Goal: Task Accomplishment & Management: Complete application form

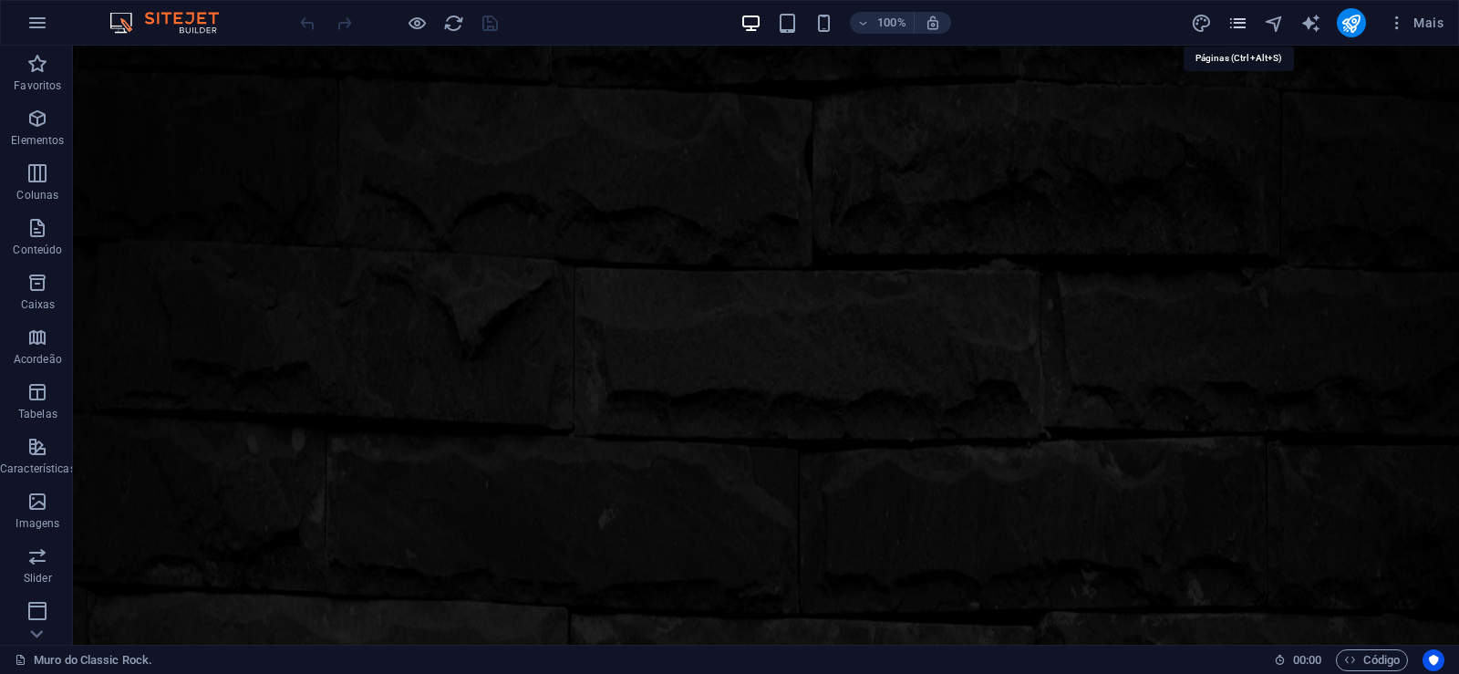
click at [1241, 25] on icon "pages" at bounding box center [1237, 23] width 21 height 21
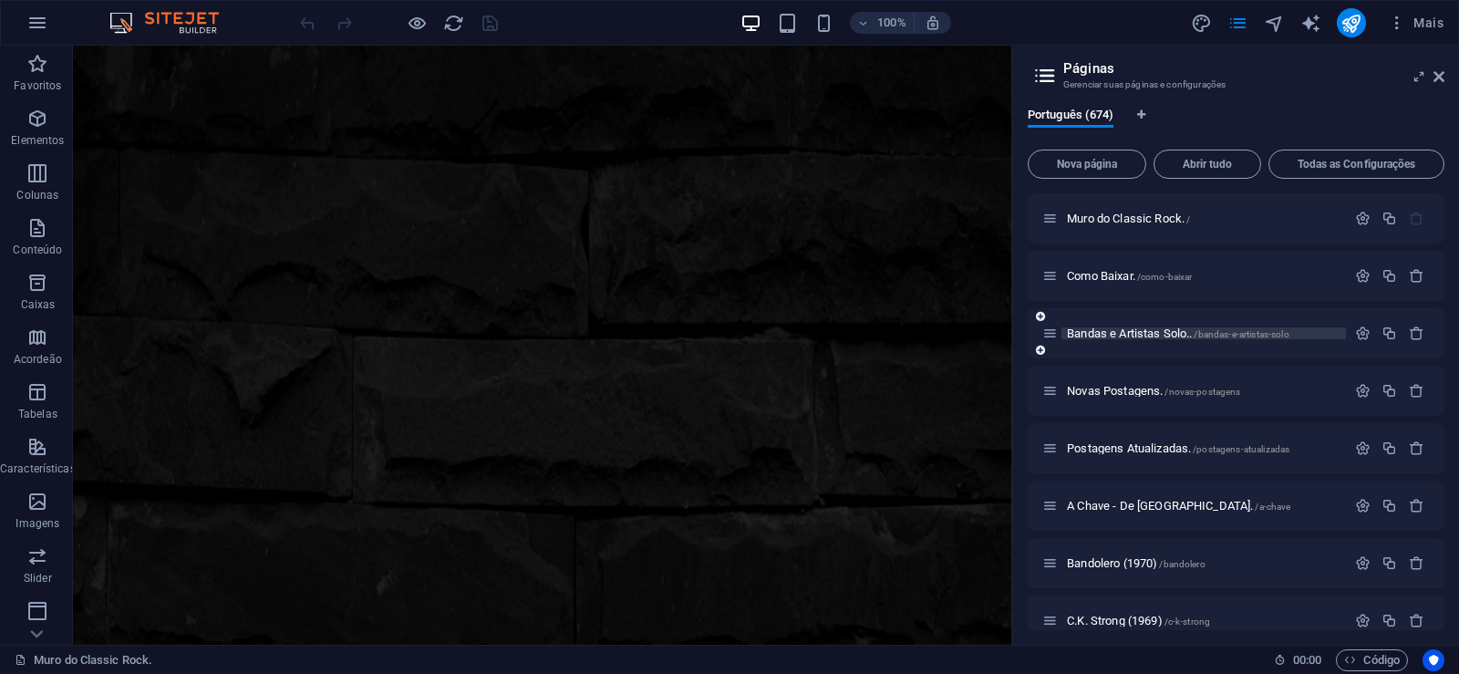
click at [1118, 331] on span "Bandas e Artistas Solo.. /bandas-e-artistas-solo" at bounding box center [1178, 333] width 222 height 14
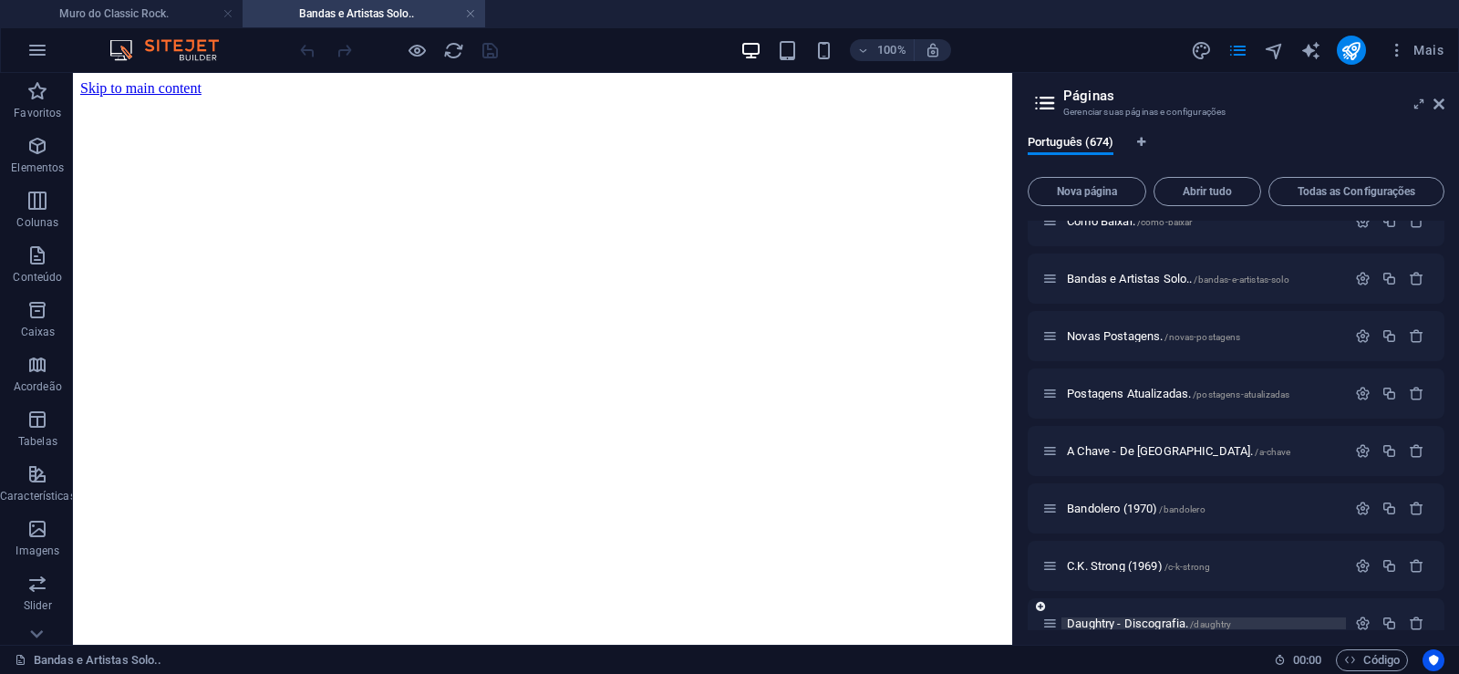
click at [1096, 620] on span "Daughtry - Discografia. /daughtry" at bounding box center [1149, 623] width 164 height 14
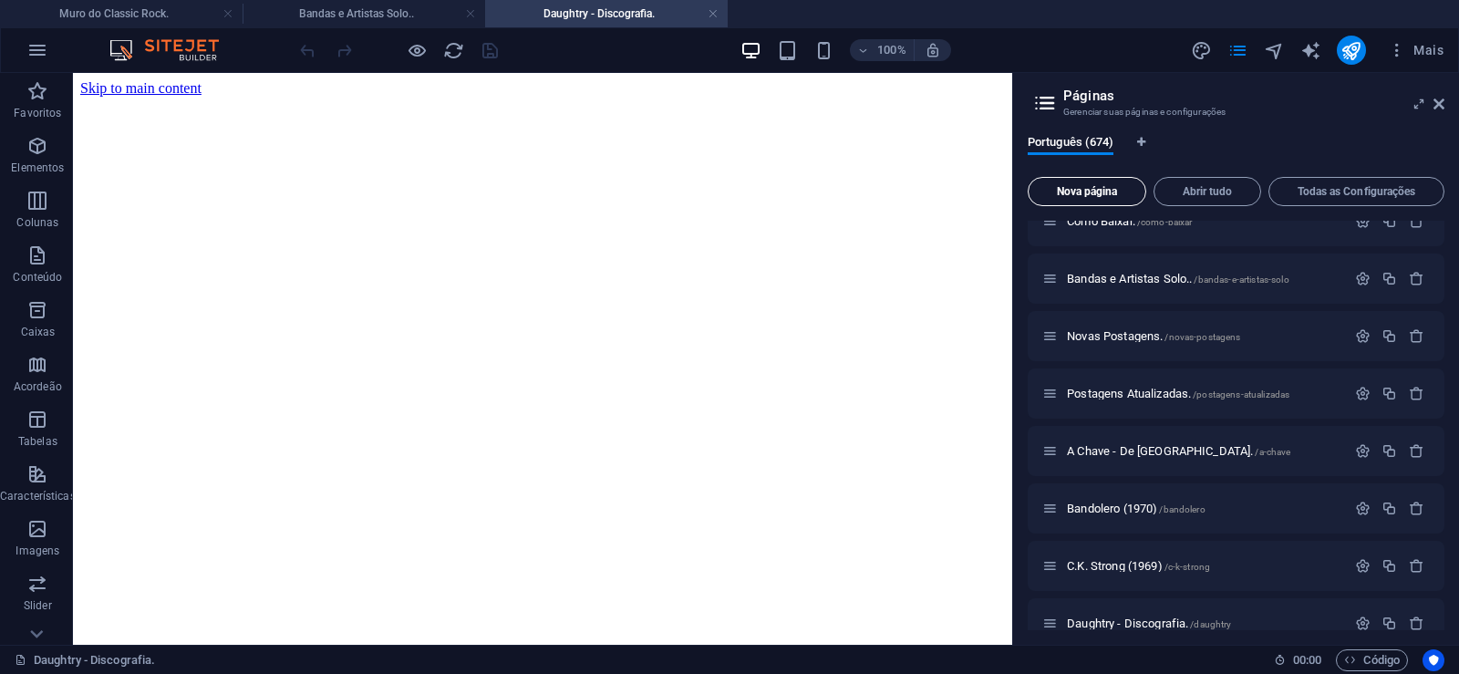
click at [1072, 186] on span "Nova página" at bounding box center [1087, 191] width 102 height 11
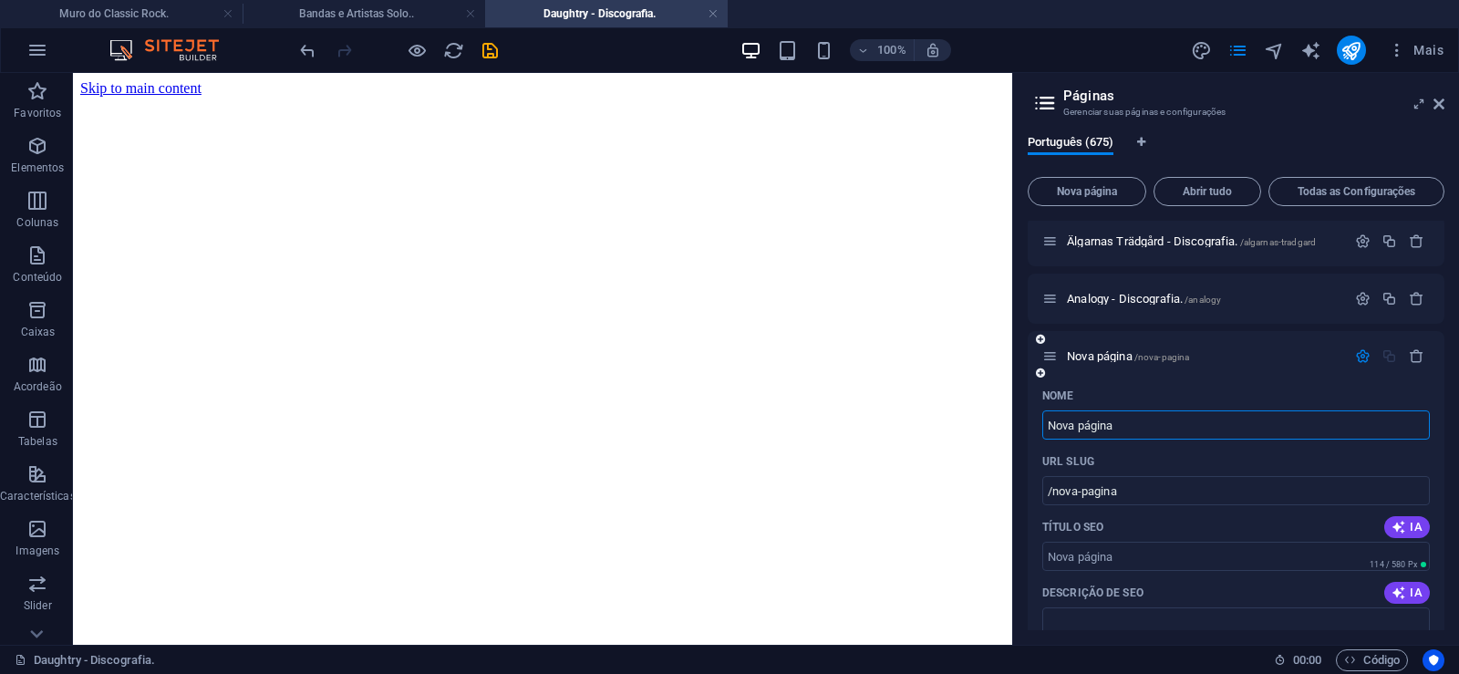
paste input "Ape Machine - Discografia. Download."
type input "Ape Machine - Discografia. Download."
type input "/ape-machine-discografia-download"
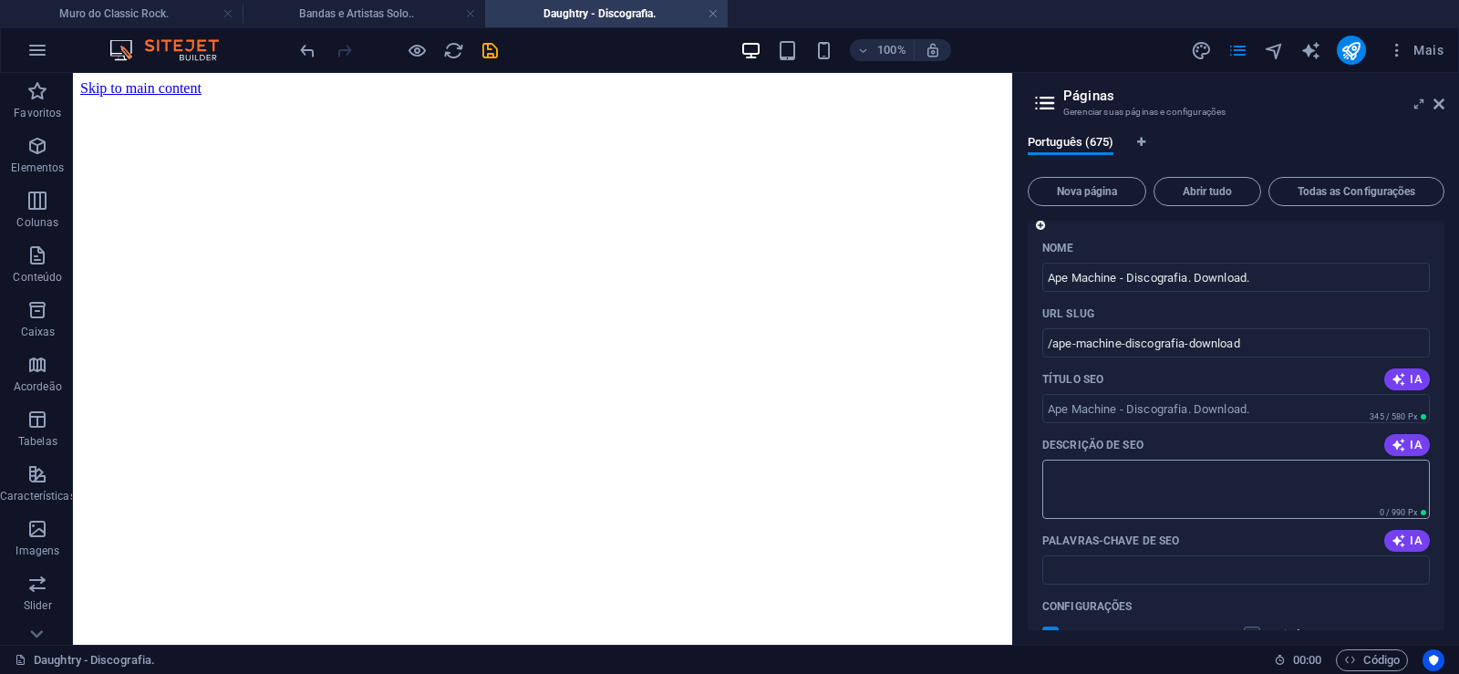
scroll to position [38670, 0]
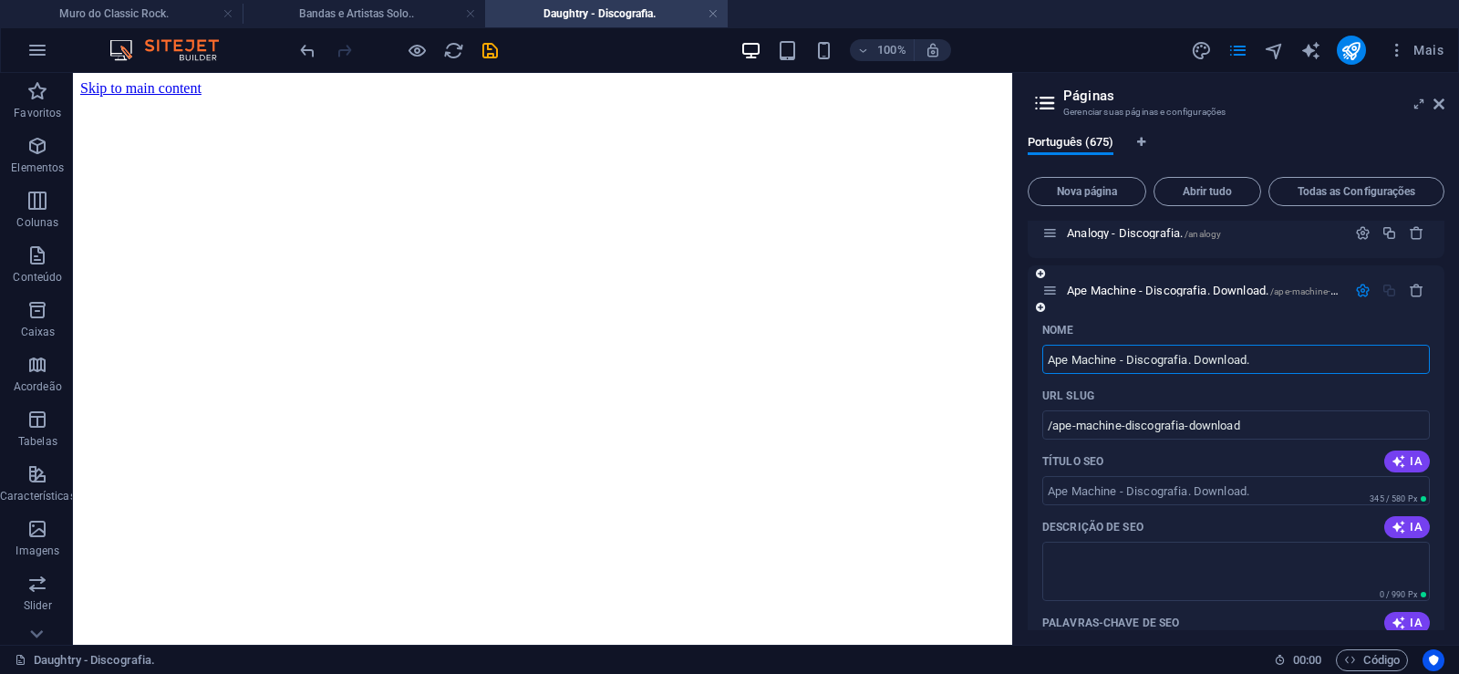
drag, startPoint x: 1195, startPoint y: 365, endPoint x: 1305, endPoint y: 362, distance: 109.4
click at [1306, 362] on input "Ape Machine - Discografia. Download." at bounding box center [1235, 359] width 387 height 29
click at [1234, 364] on input "Ape Machine - Discografia. Download." at bounding box center [1235, 359] width 387 height 29
drag, startPoint x: 1199, startPoint y: 358, endPoint x: 1285, endPoint y: 352, distance: 85.9
click at [1285, 352] on input "Ape Machine - Discografia. Download." at bounding box center [1235, 359] width 387 height 29
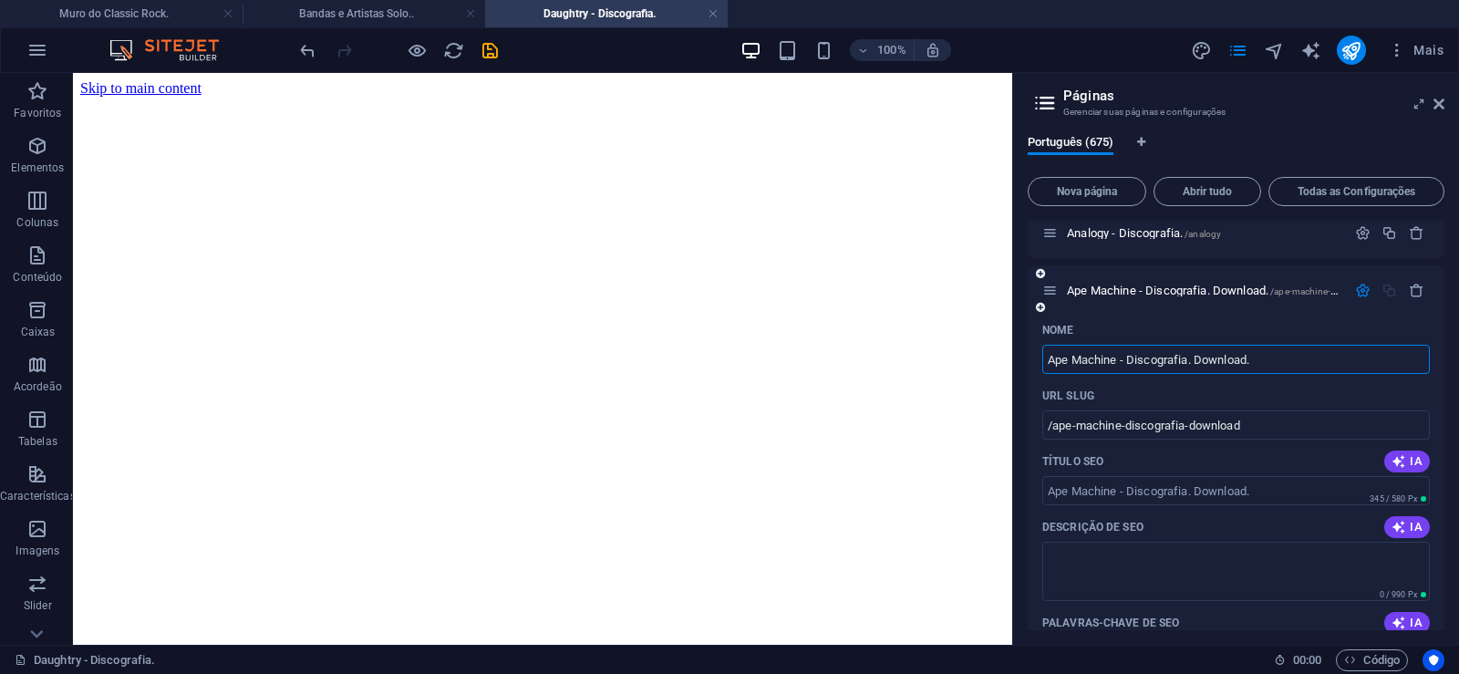
click at [1224, 358] on input "Ape Machine - Discografia. Download." at bounding box center [1235, 359] width 387 height 29
drag, startPoint x: 1193, startPoint y: 363, endPoint x: 1312, endPoint y: 357, distance: 118.7
click at [1312, 357] on input "Ape Machine - Discografia. Download." at bounding box center [1235, 359] width 387 height 29
type input "Ape Machine - Discografia."
type input "/ape-machine-discografia"
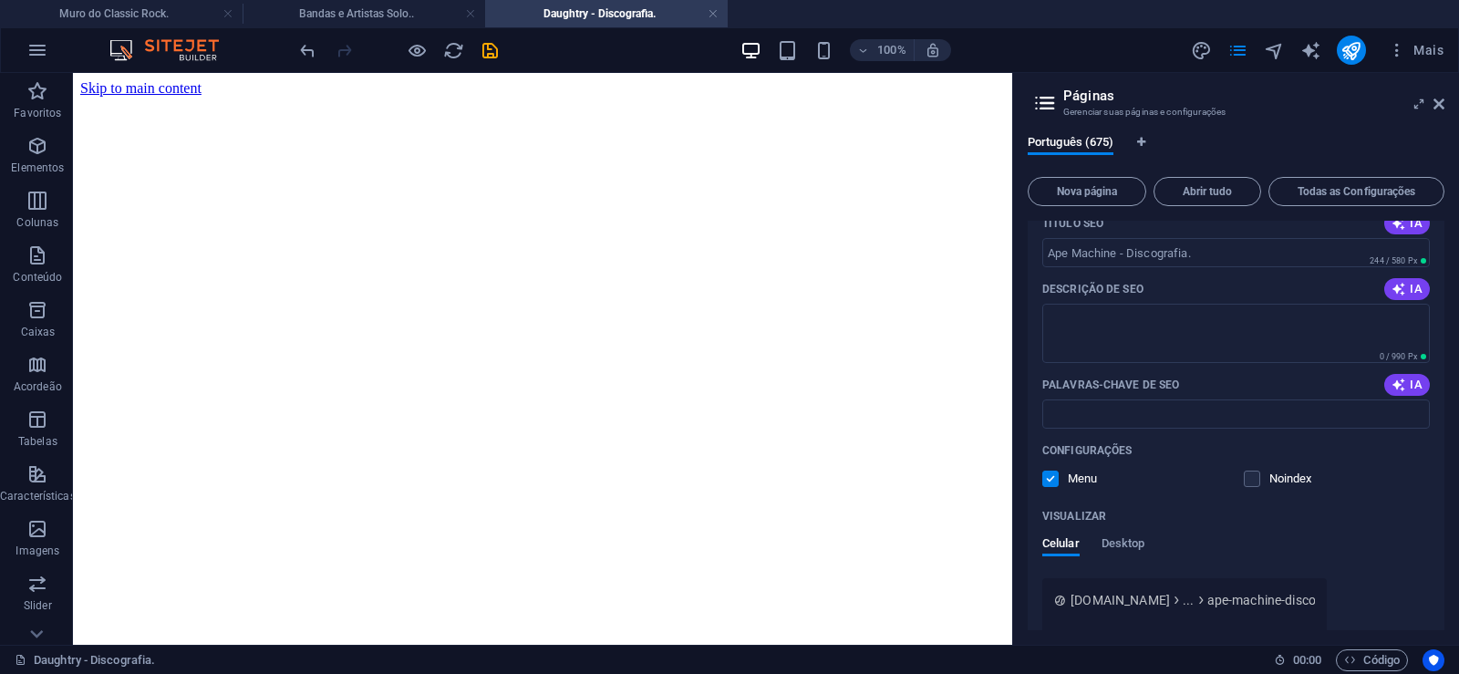
scroll to position [38917, 0]
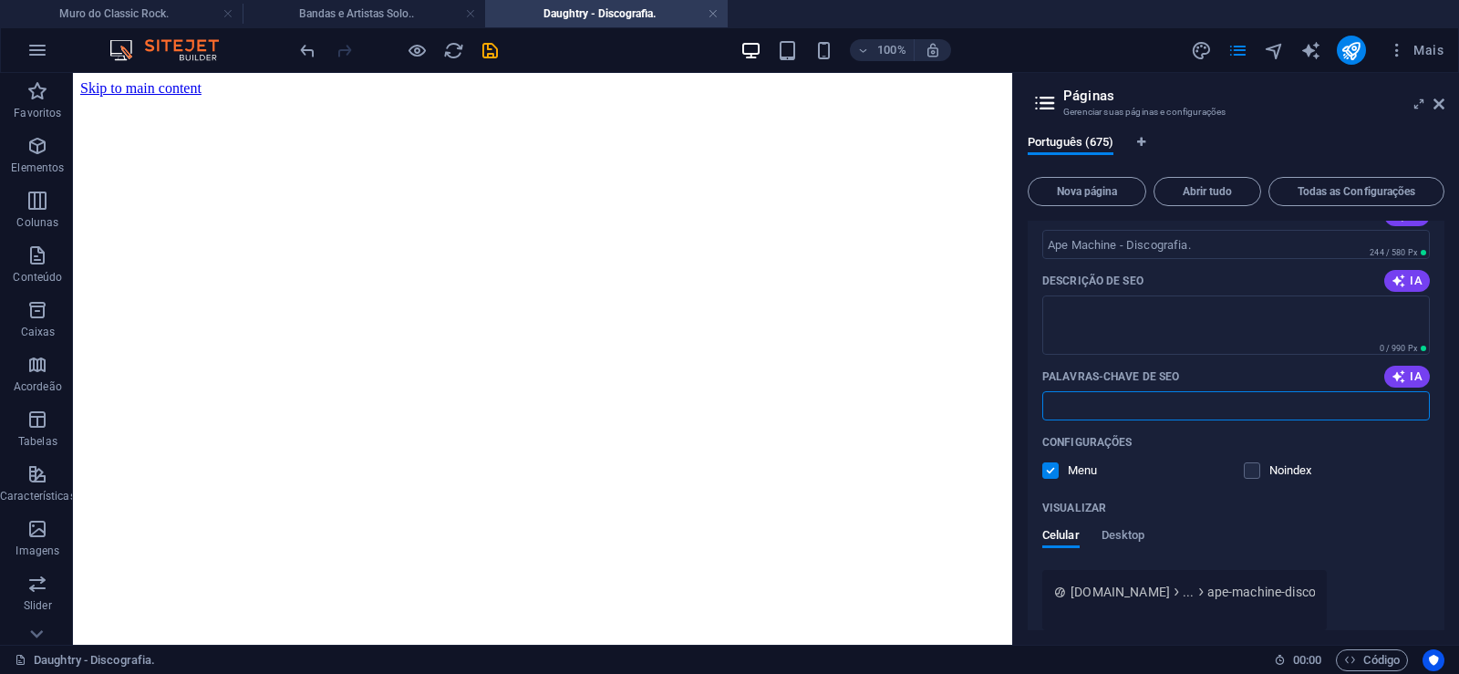
click at [1119, 412] on input "Palavras-chave de SEO" at bounding box center [1235, 405] width 387 height 29
paste input "Ape Machine - Discografia. Download."
type input "Ape Machine - Discografia. Download."
click at [1072, 335] on textarea "Descrição de SEO" at bounding box center [1235, 324] width 387 height 59
paste textarea "A banda Ape Machine, cujo nome é uma homenagem aos tempos da gravação em rolo, …"
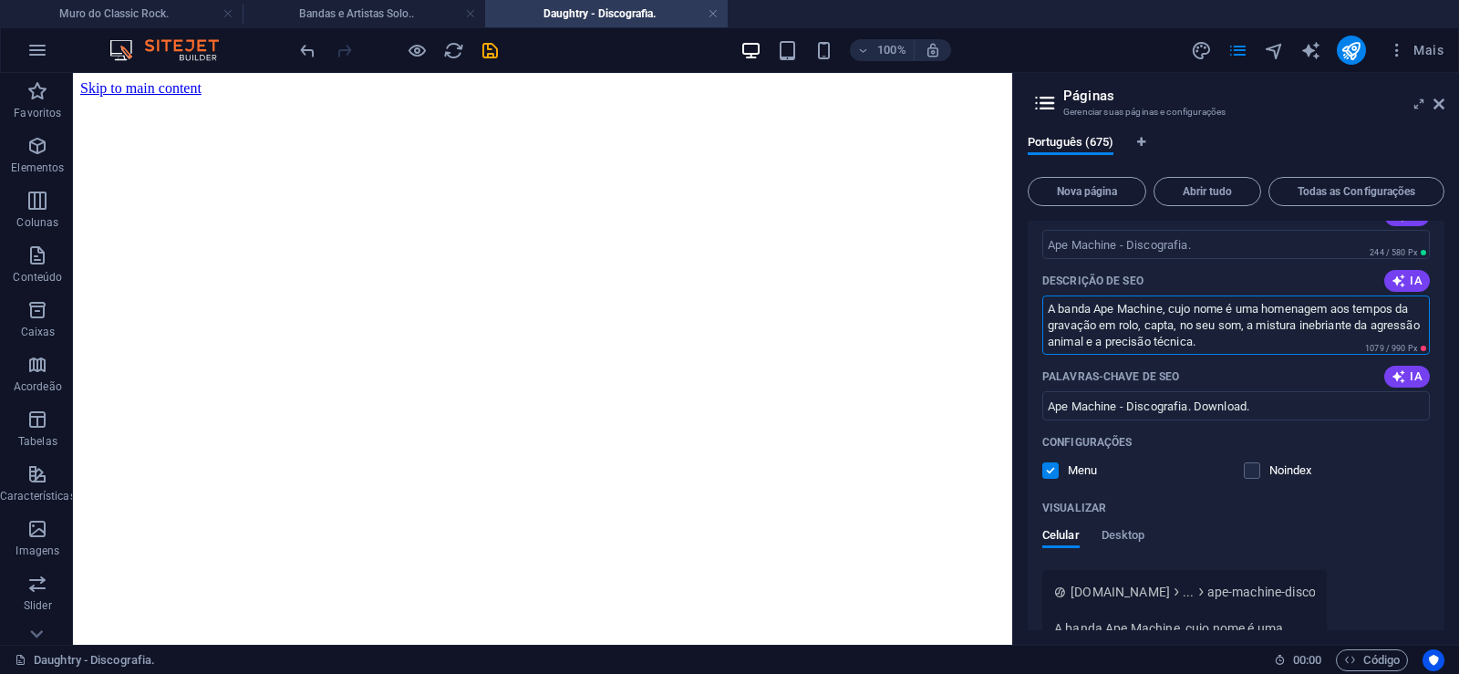
drag, startPoint x: 1097, startPoint y: 340, endPoint x: 1256, endPoint y: 348, distance: 159.8
click at [1256, 348] on textarea "A banda Ape Machine, cujo nome é uma homenagem aos tempos da gravação em rolo, …" at bounding box center [1235, 324] width 387 height 59
type textarea "A banda Ape Machine, cujo nome é uma homenagem aos tempos da gravação em rolo, …"
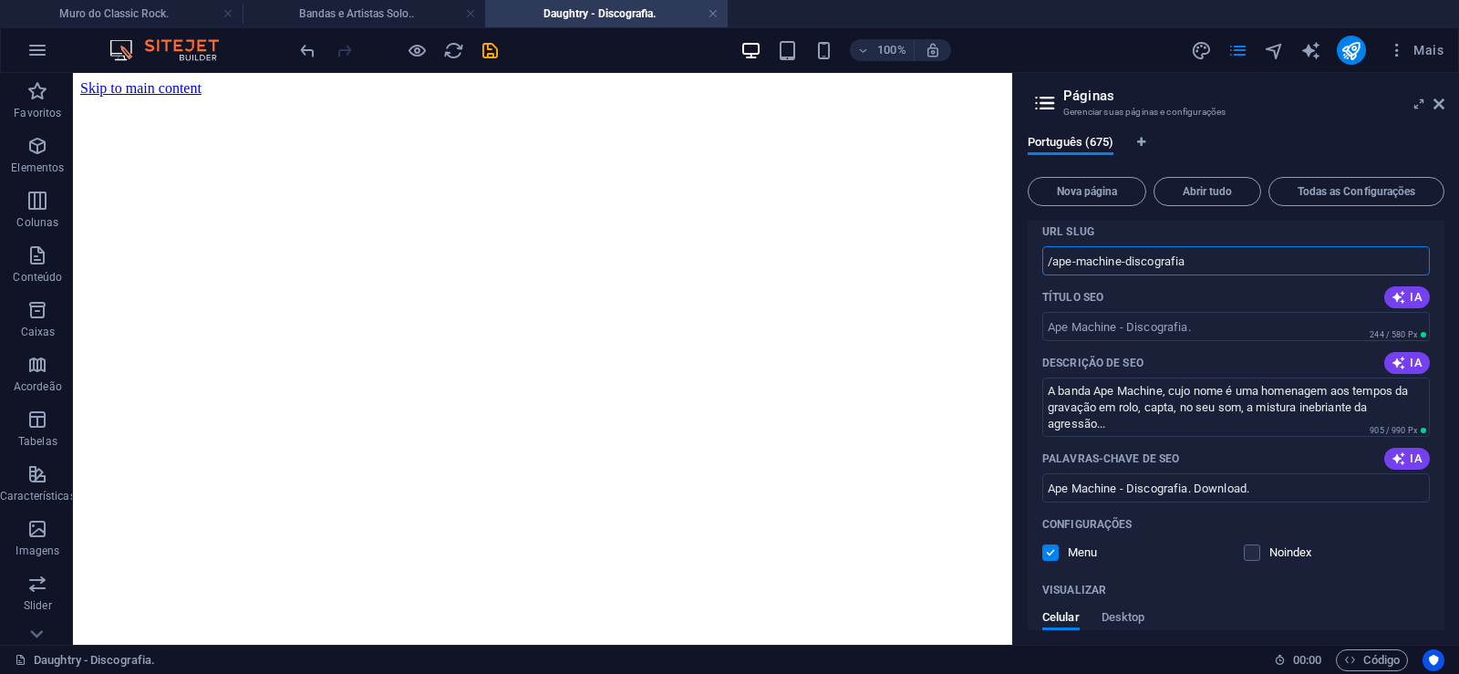
drag, startPoint x: 1121, startPoint y: 262, endPoint x: 1051, endPoint y: 282, distance: 73.0
click at [1051, 275] on input "/ape-machine-discografia" at bounding box center [1235, 260] width 387 height 29
click at [1127, 263] on input "/ape-machine-discografia" at bounding box center [1235, 260] width 387 height 29
click at [1122, 263] on input "/ape-machine-discografia" at bounding box center [1235, 260] width 387 height 29
drag, startPoint x: 1122, startPoint y: 263, endPoint x: 1220, endPoint y: 265, distance: 97.6
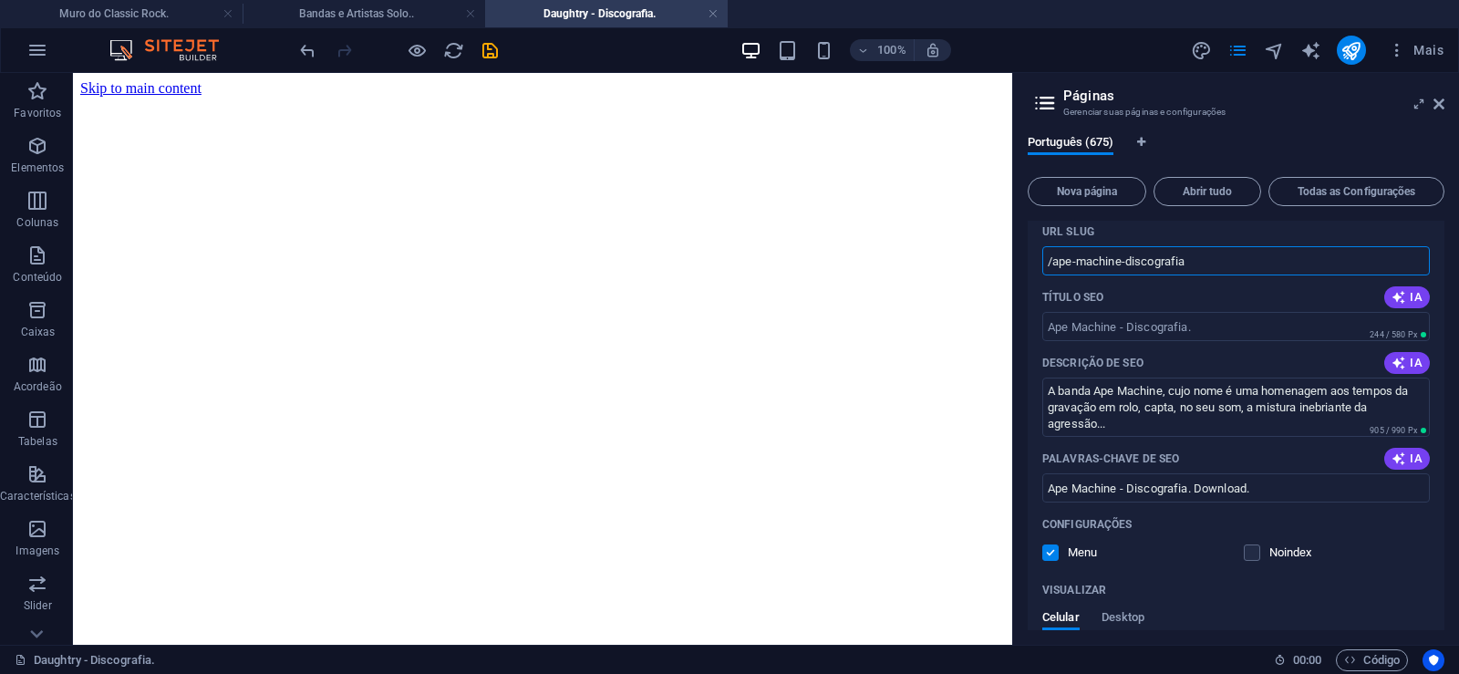
click at [1220, 265] on input "/ape-machine-discografia" at bounding box center [1235, 260] width 387 height 29
type input "/ape-machine"
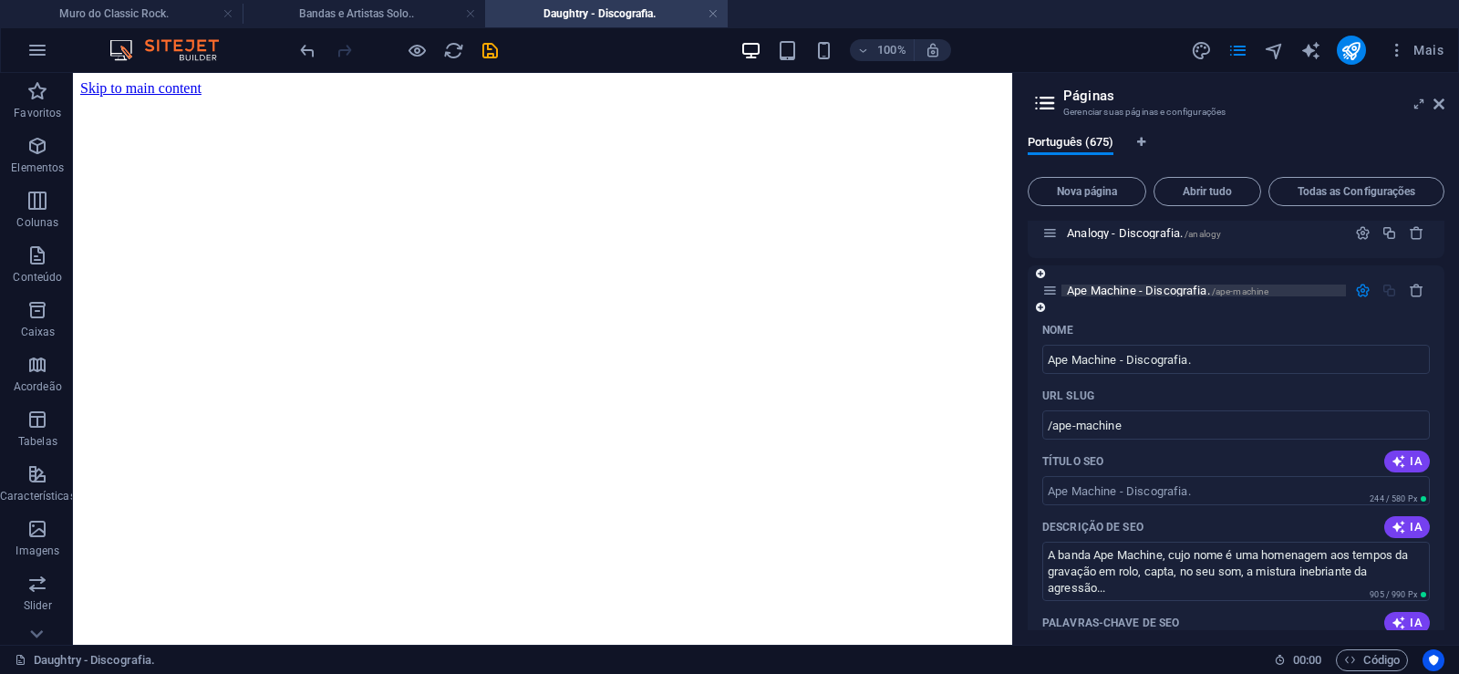
click at [1114, 292] on span "Ape Machine - Discografia. /ape-machine" at bounding box center [1167, 291] width 201 height 14
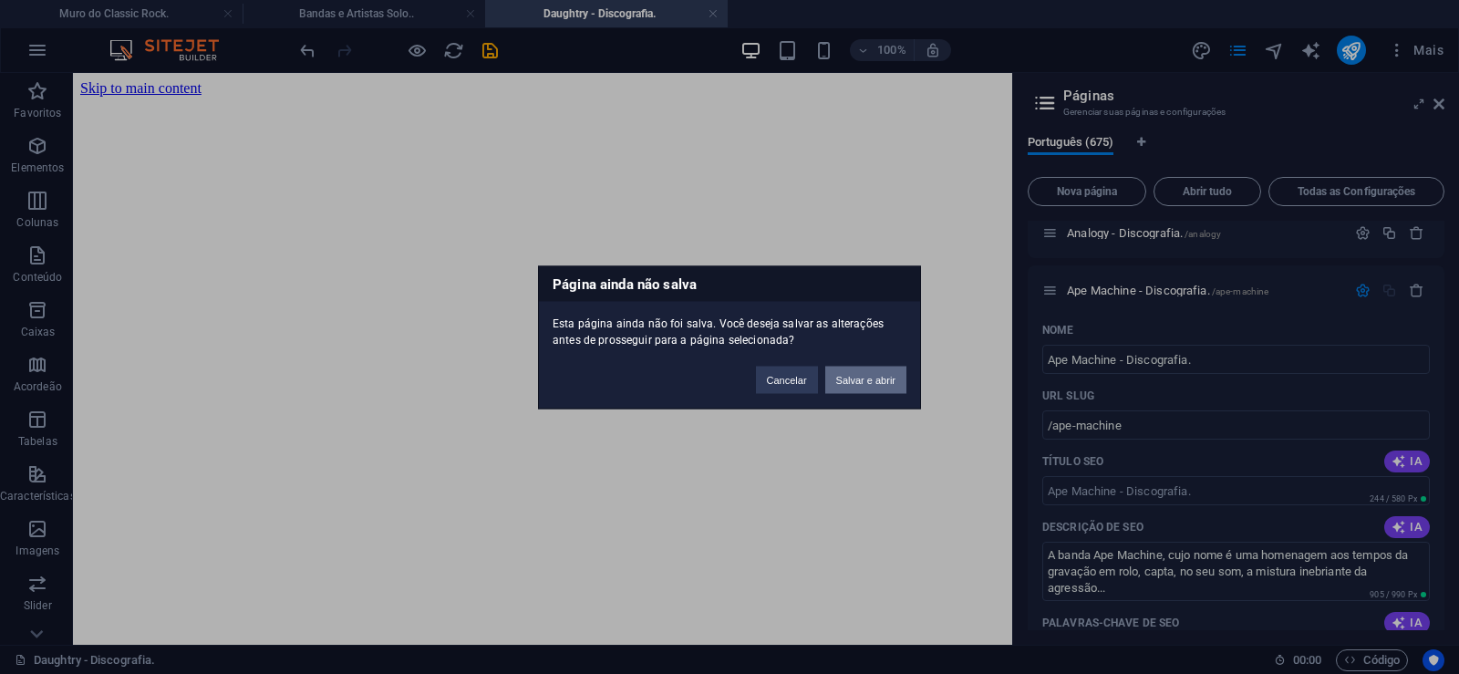
click at [855, 383] on button "Salvar e abrir" at bounding box center [865, 379] width 81 height 27
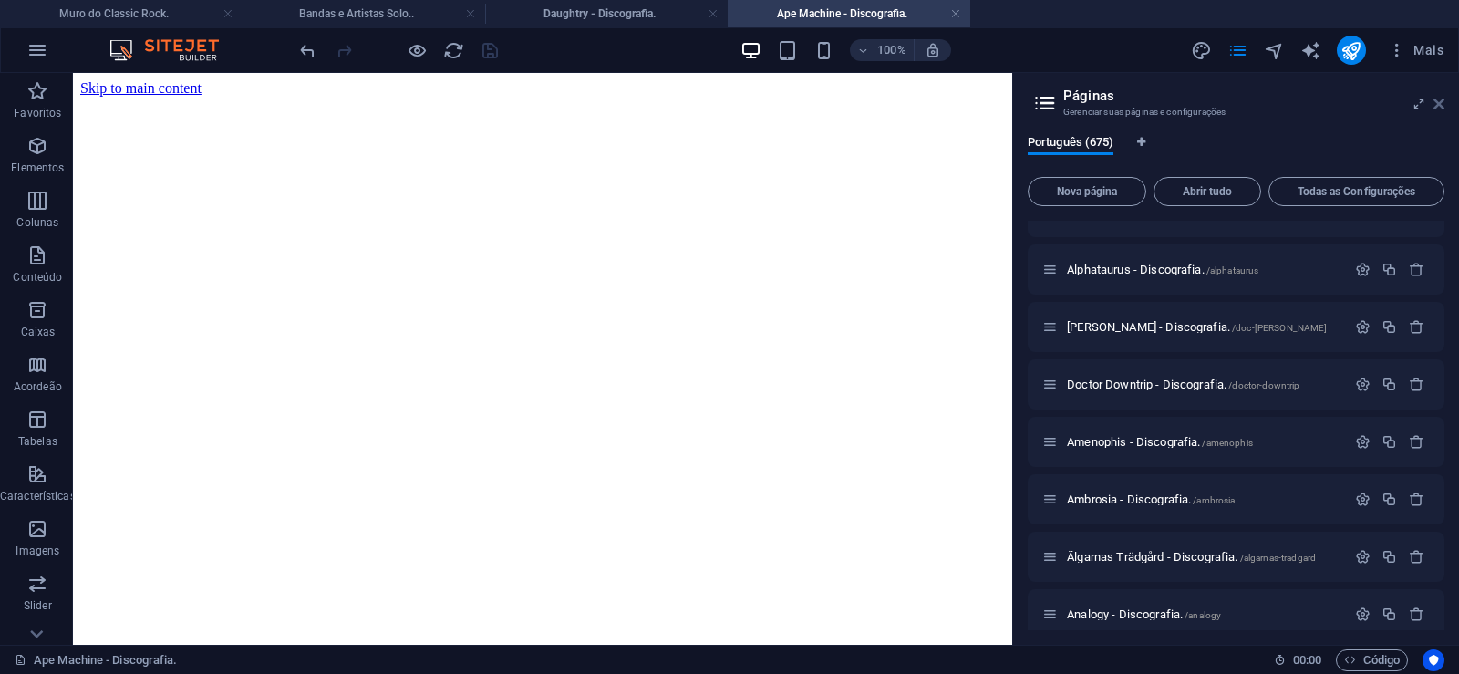
scroll to position [0, 0]
click at [1441, 104] on icon at bounding box center [1438, 104] width 11 height 15
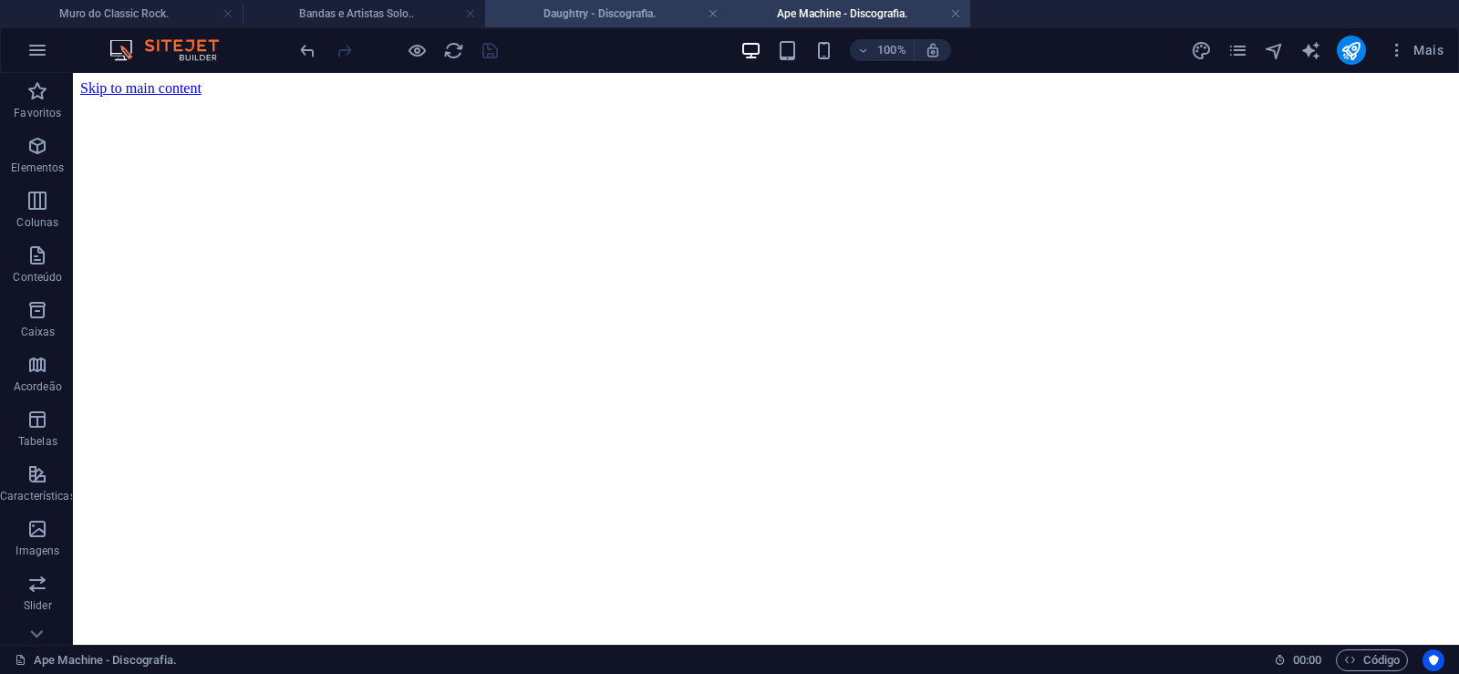
click at [587, 11] on h4 "Daughtry - Discografia." at bounding box center [606, 14] width 243 height 20
click figure
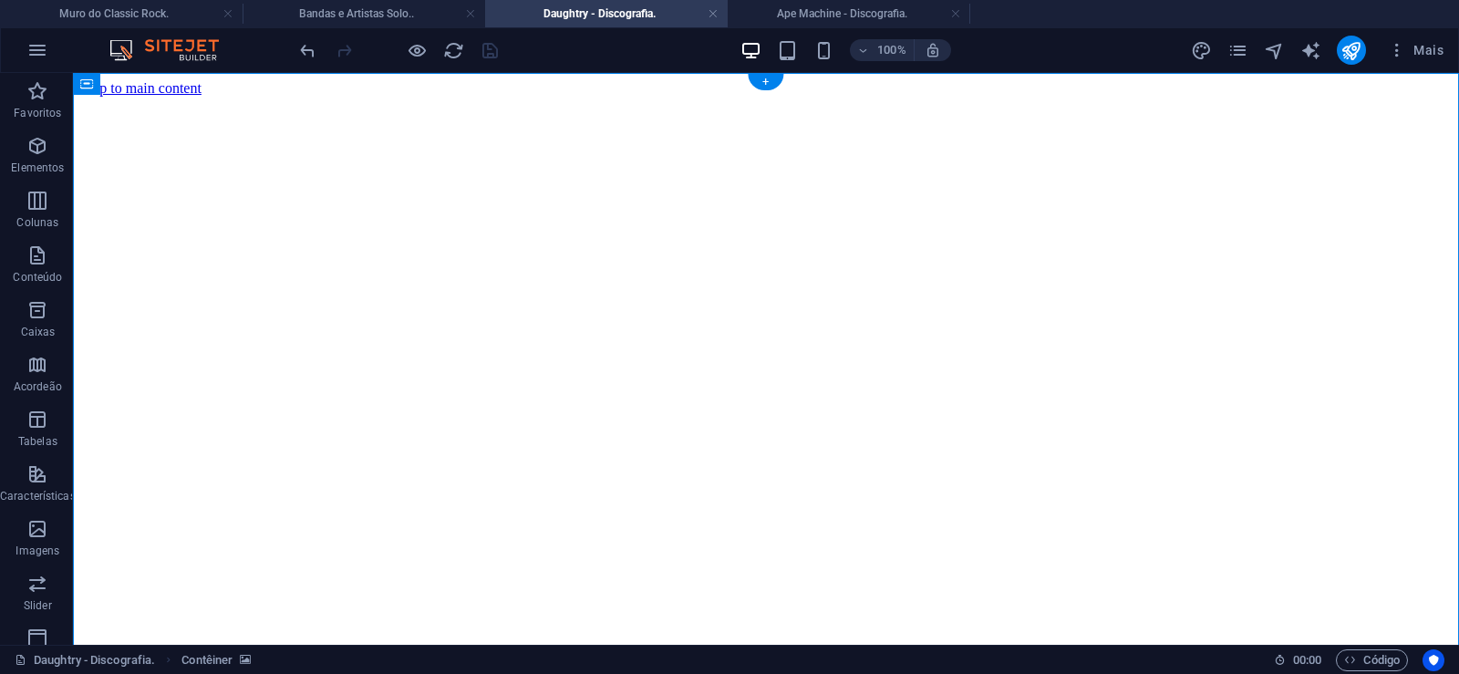
click figure
click at [781, 10] on h4 "Ape Machine - Discografia." at bounding box center [849, 14] width 243 height 20
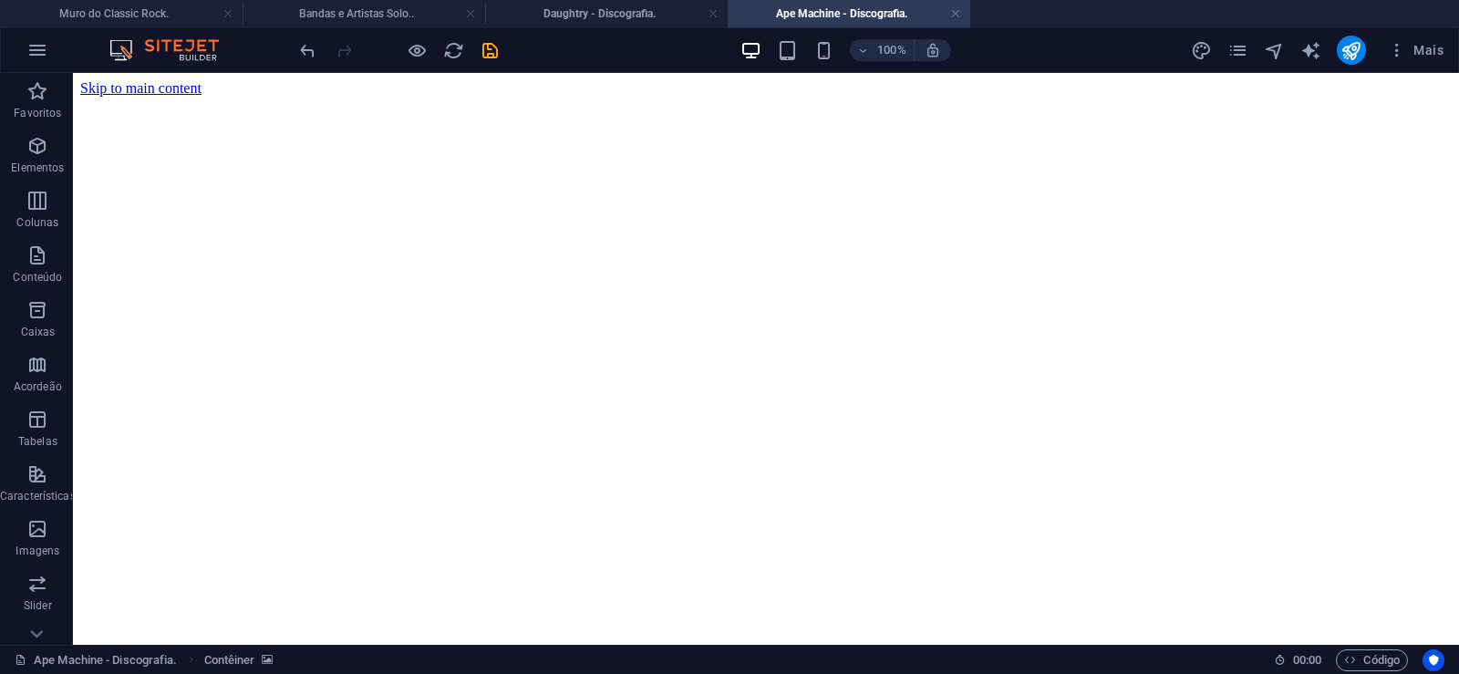
drag, startPoint x: 1381, startPoint y: 523, endPoint x: 1434, endPoint y: 42, distance: 484.3
click figure
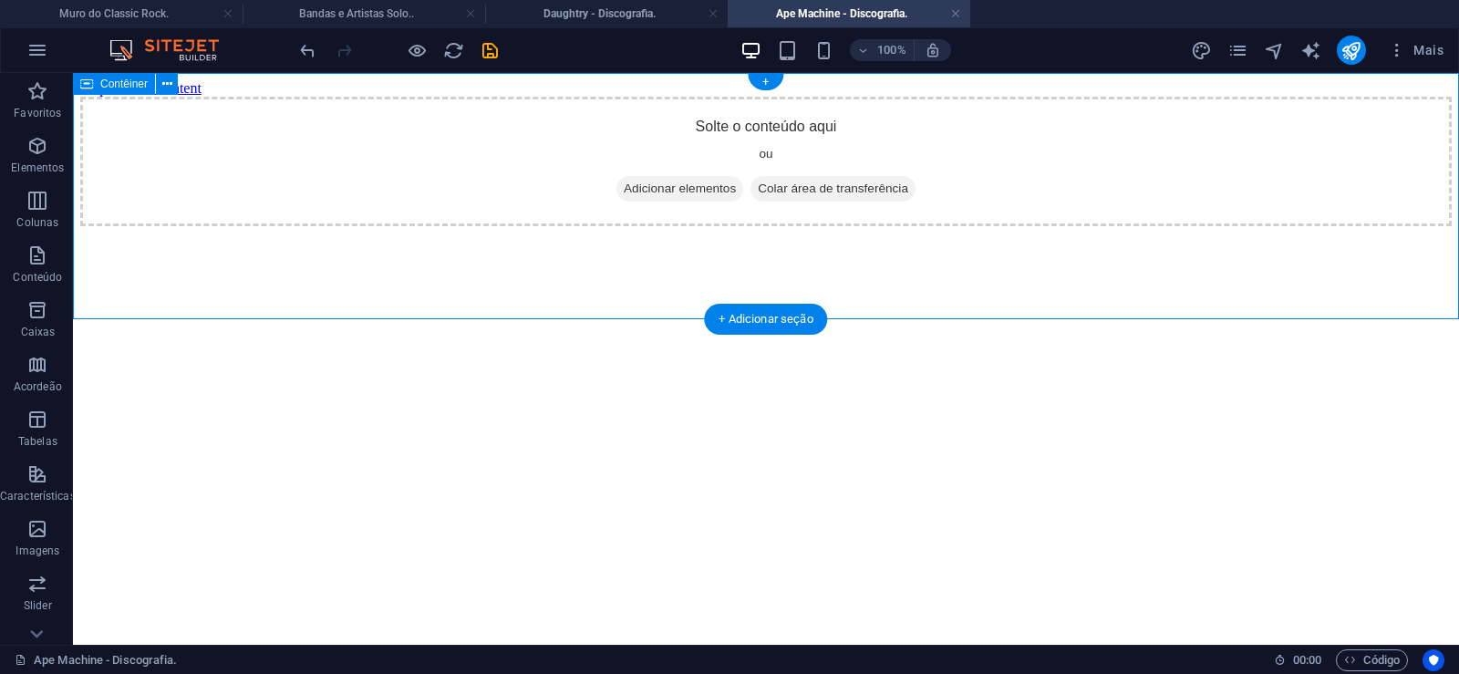
click div "Solte o conteúdo aqui ou Adicionar elementos Colar área de transferência"
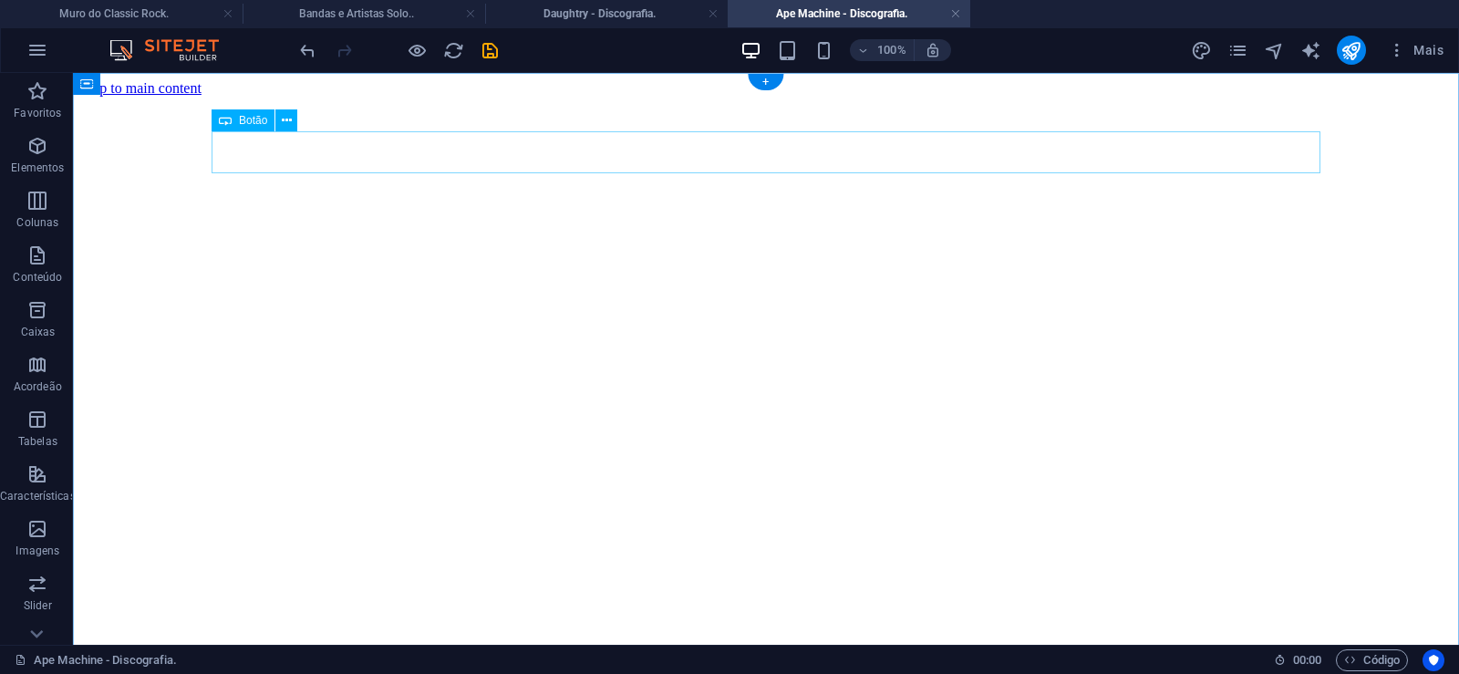
click div "Daughtry - Discografia."
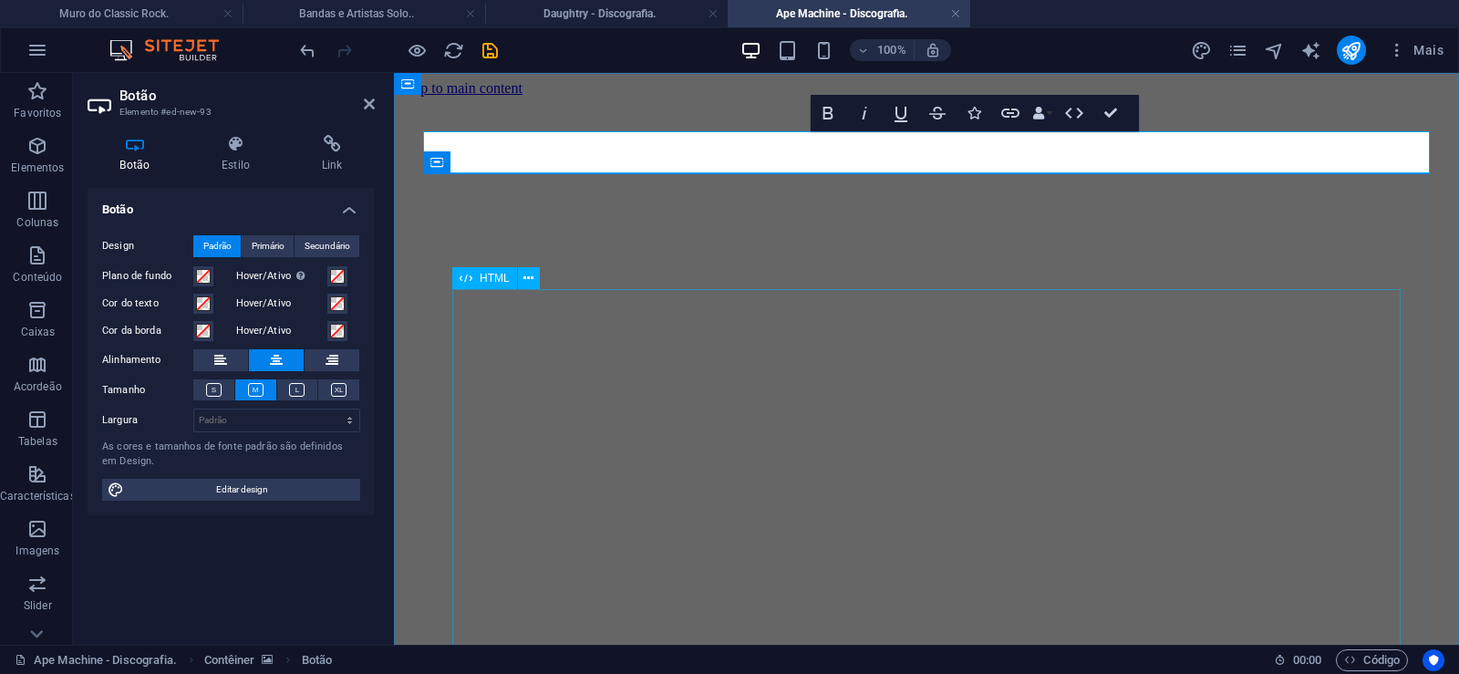
scroll to position [0, 13]
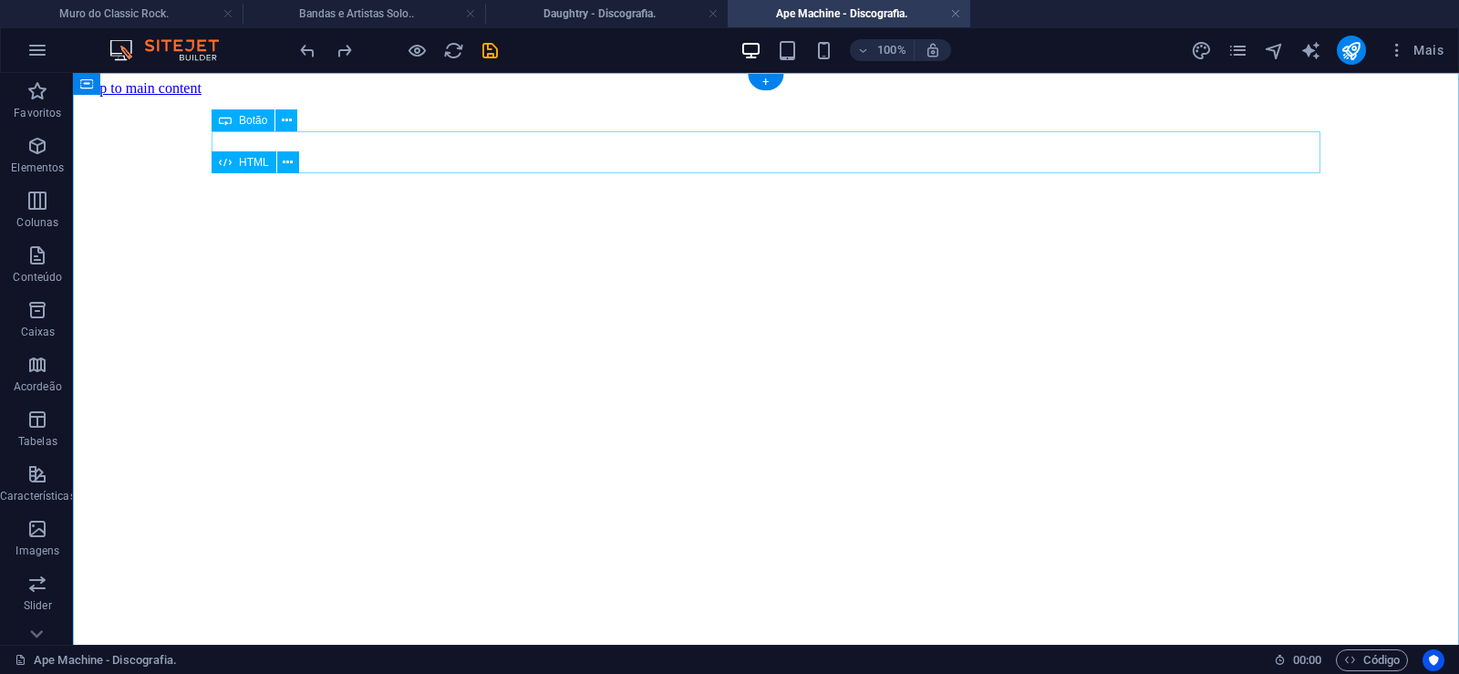
click div "Daughtry - Discografia."
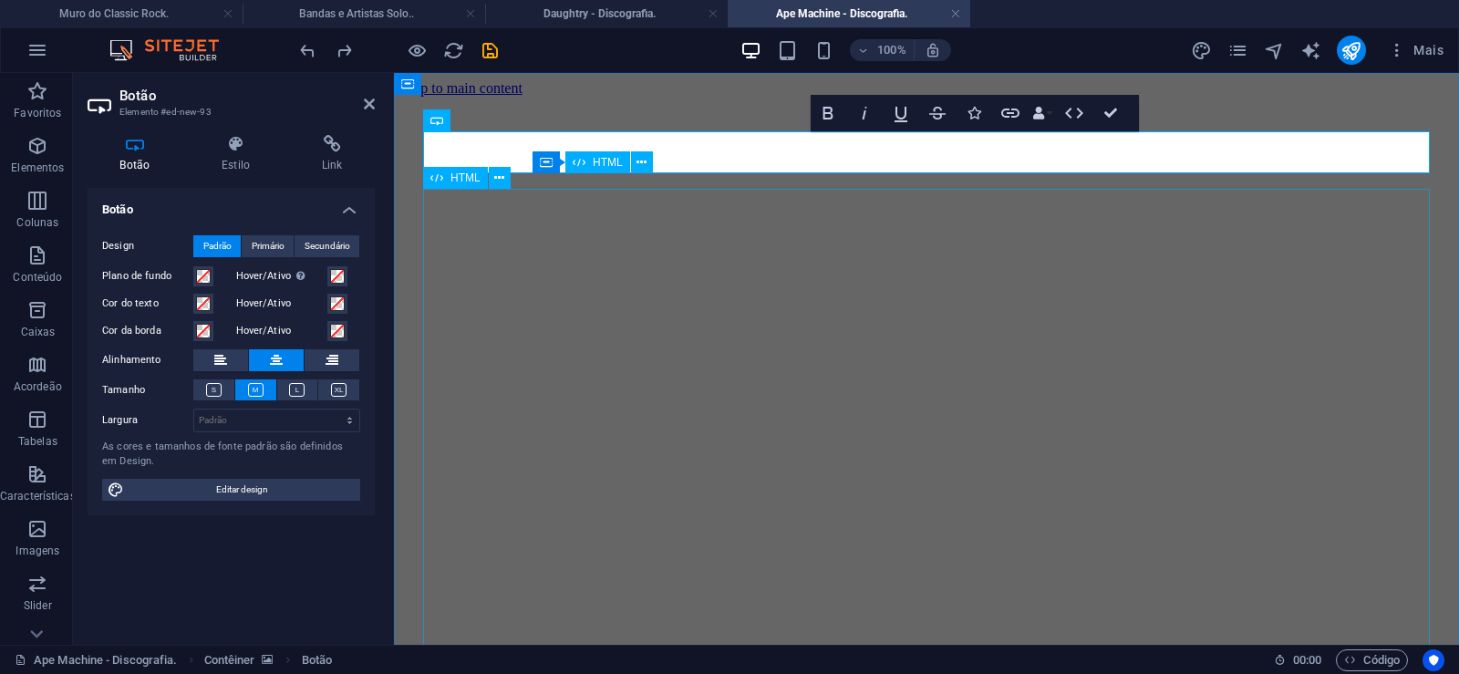
click div "Daughtry é uma banda norte-americana de rock liderada pelo ex-participante do p…"
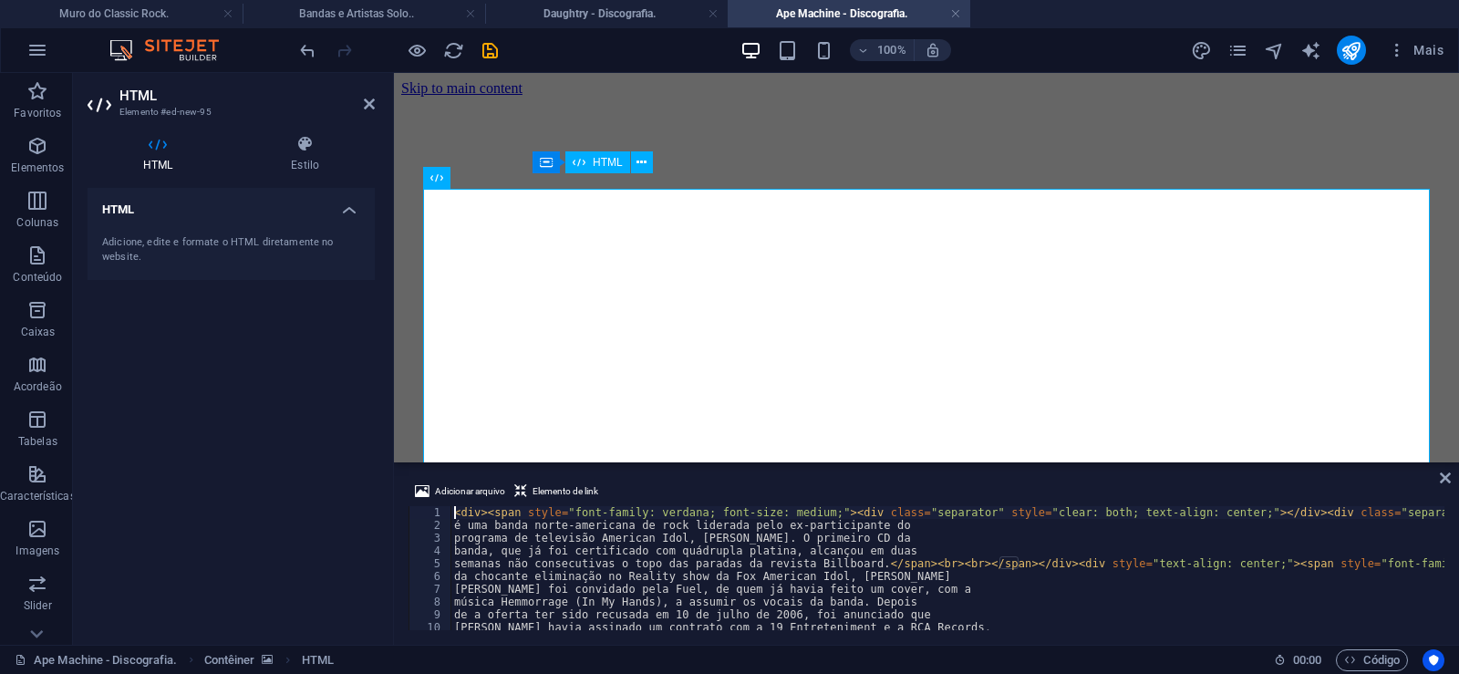
type textarea "[PERSON_NAME] foi convidado pela Fuel, de quem já havia feito um cover, com a"
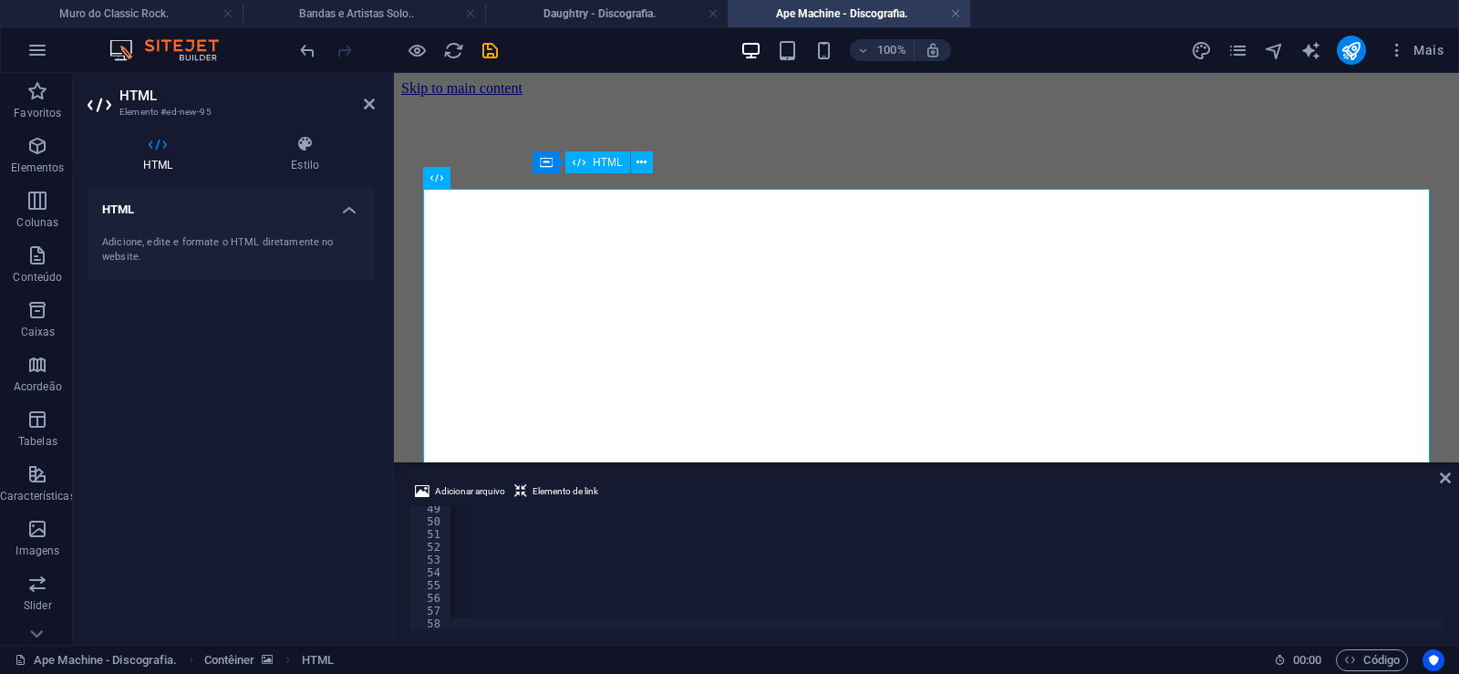
scroll to position [0, 60599]
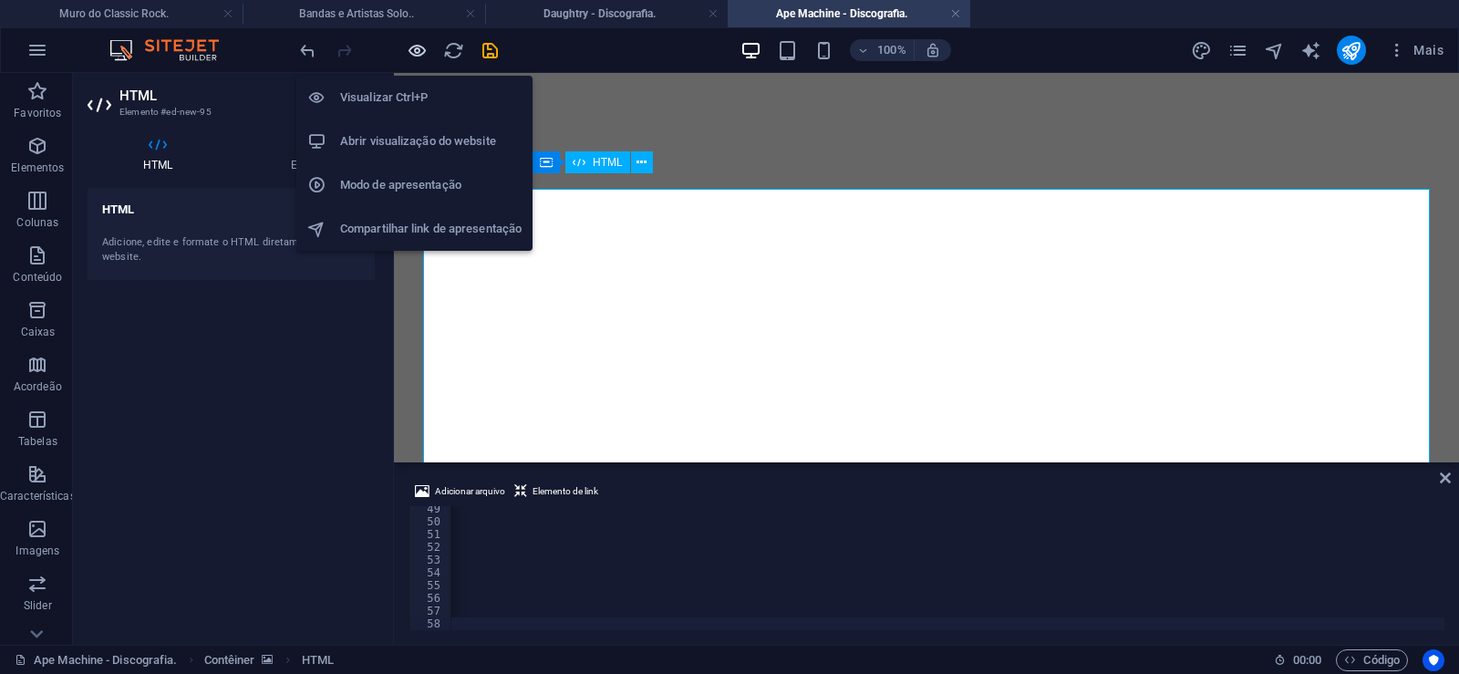
click at [413, 55] on icon "button" at bounding box center [417, 50] width 21 height 21
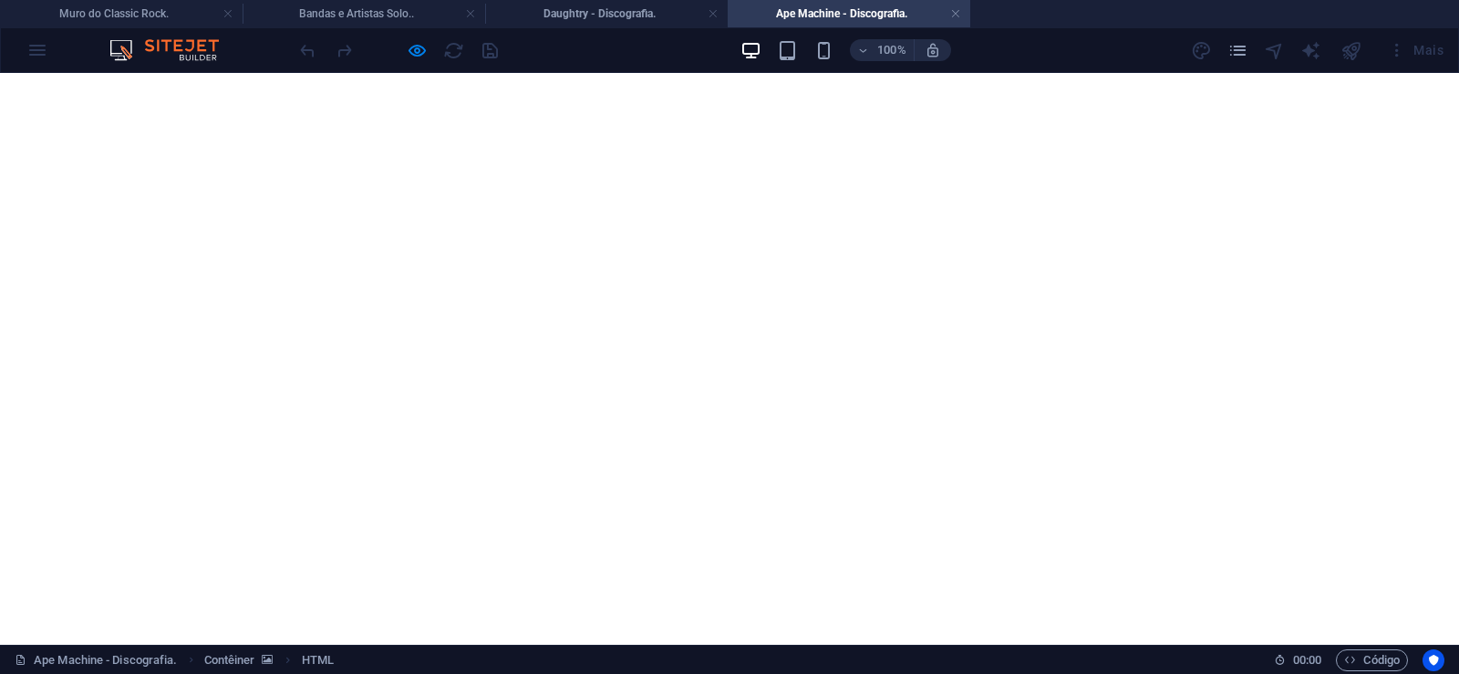
scroll to position [3638, 0]
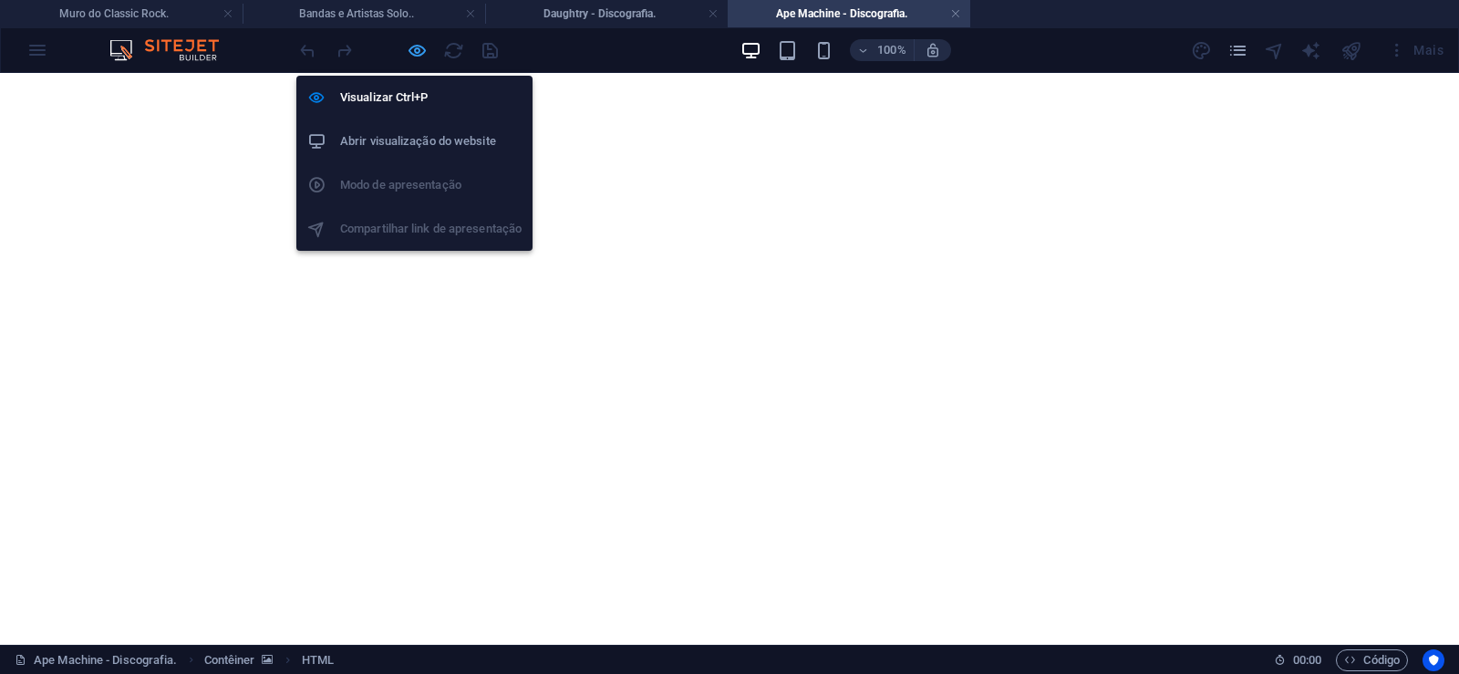
click at [418, 53] on icon "button" at bounding box center [417, 50] width 21 height 21
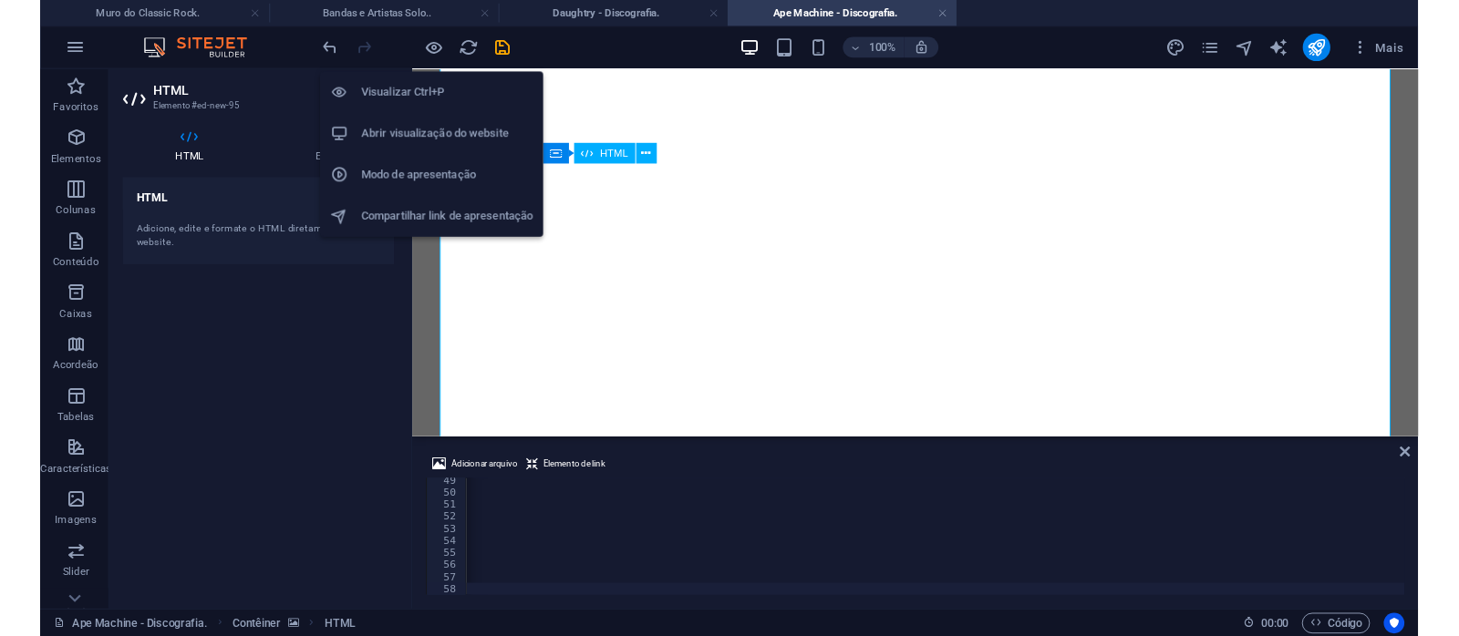
scroll to position [0, 60526]
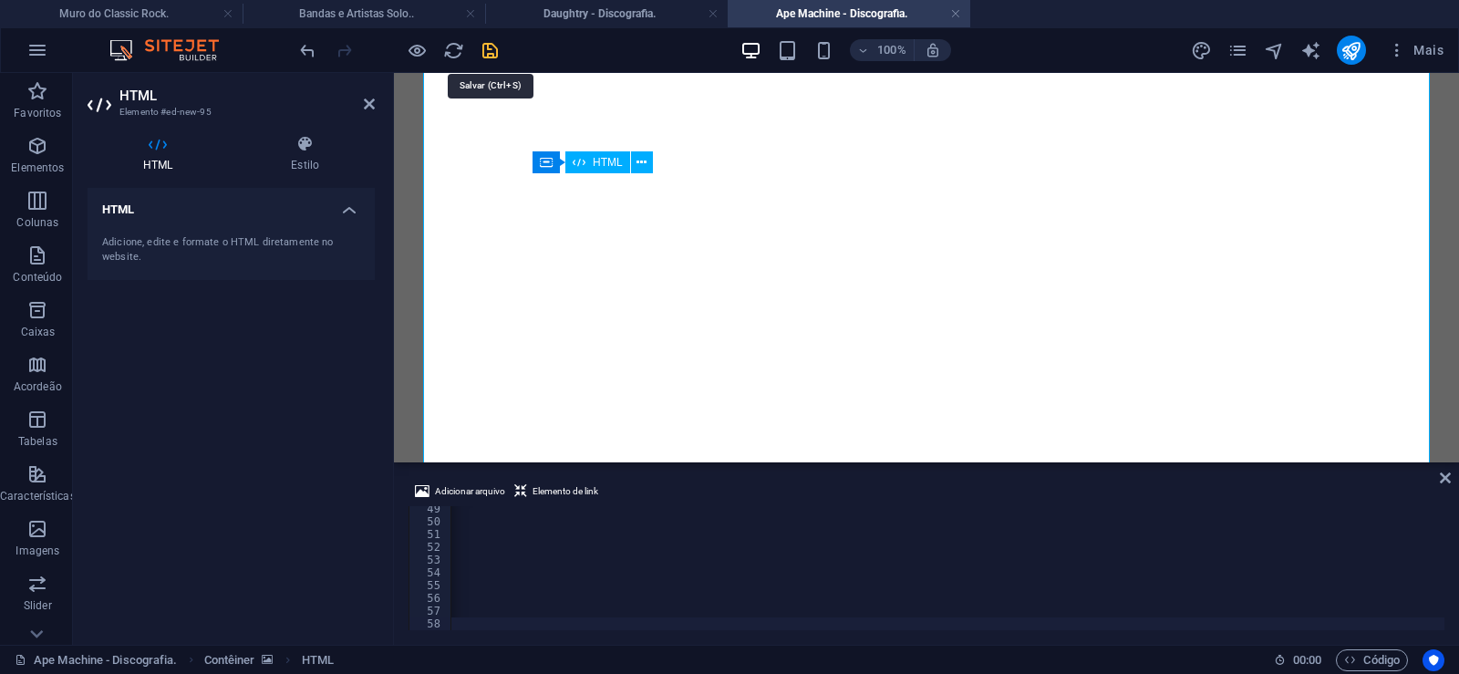
click at [492, 57] on icon "save" at bounding box center [490, 50] width 21 height 21
click at [955, 12] on link at bounding box center [955, 13] width 11 height 17
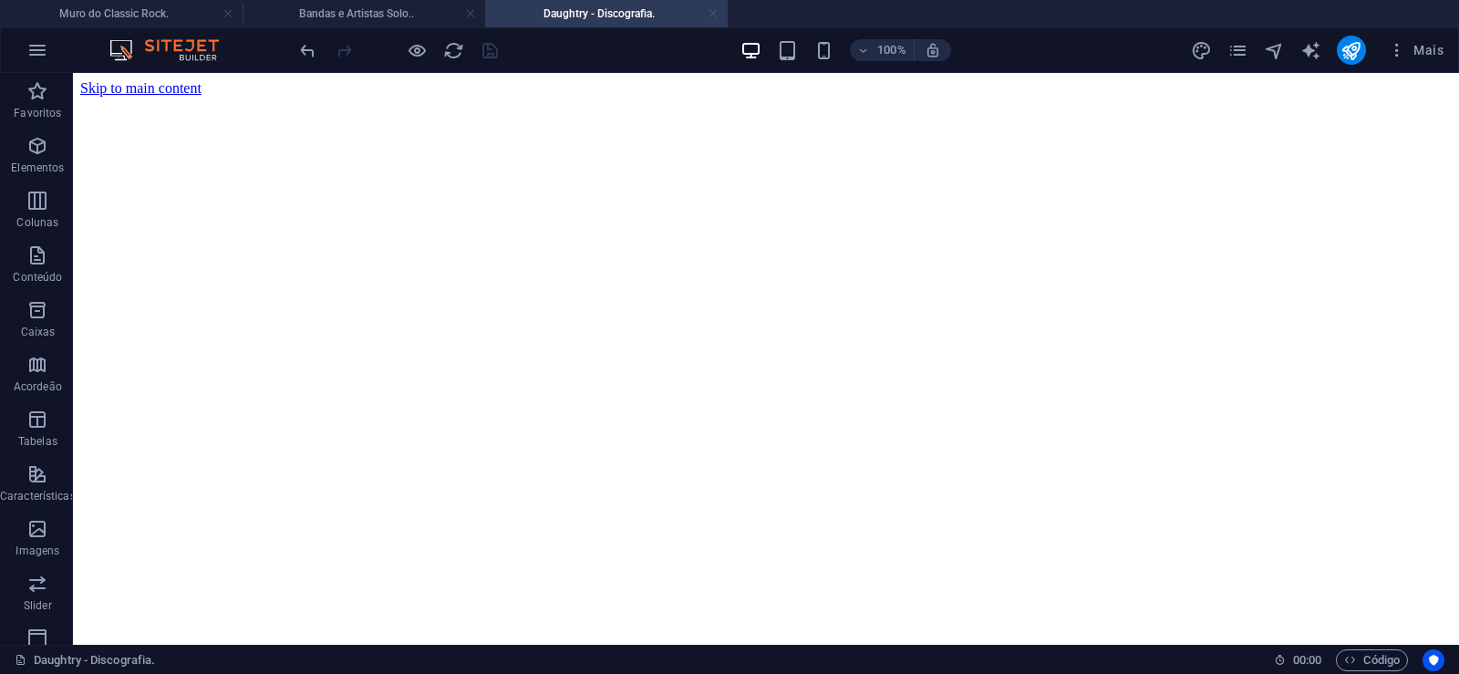
click at [709, 15] on link at bounding box center [713, 13] width 11 height 17
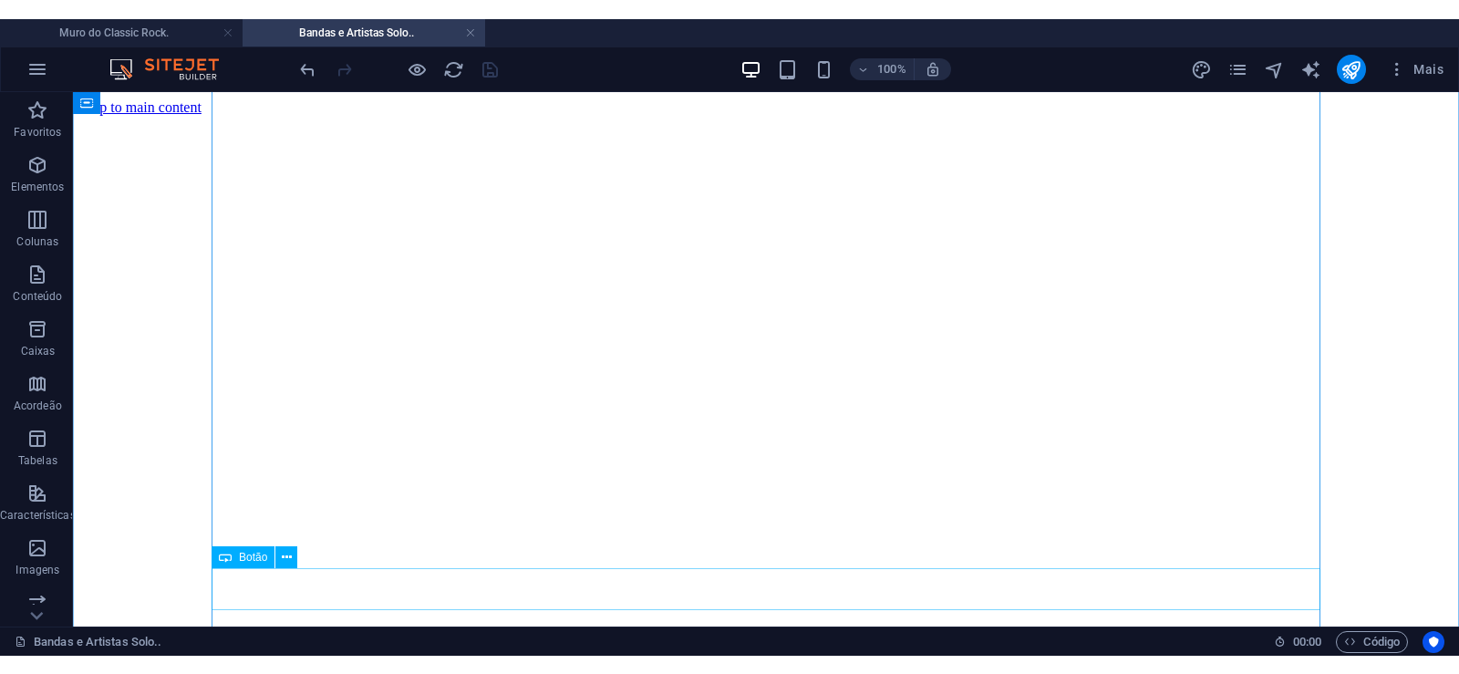
scroll to position [2159, 0]
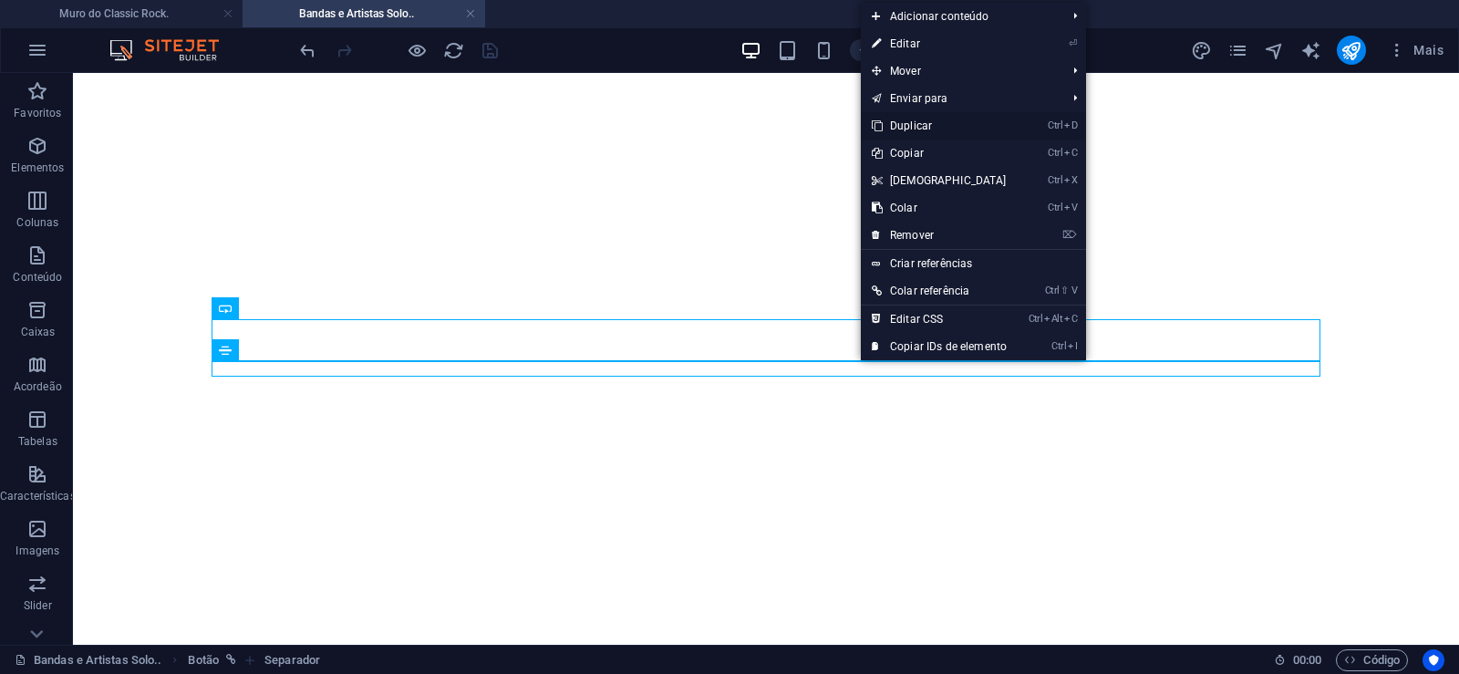
click at [901, 125] on link "Ctrl D Duplicar" at bounding box center [939, 125] width 157 height 27
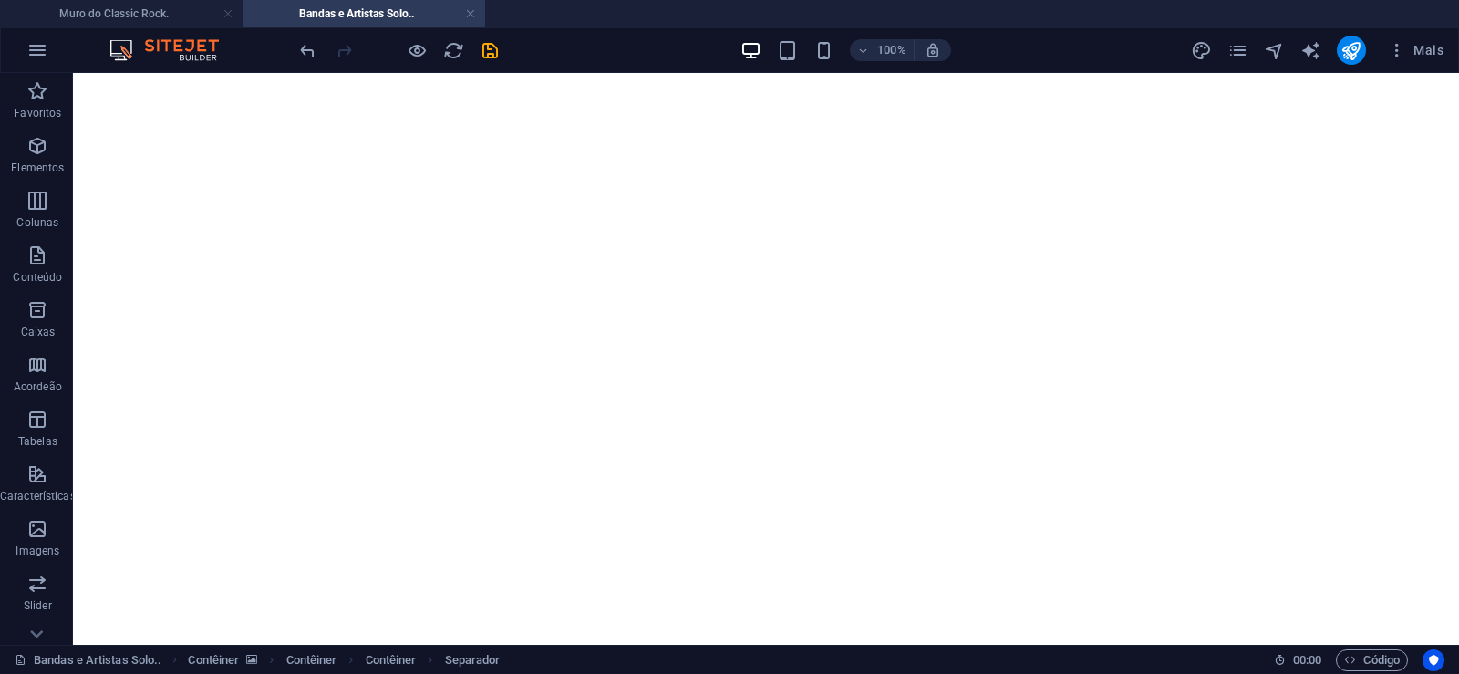
drag, startPoint x: 863, startPoint y: 408, endPoint x: 857, endPoint y: 367, distance: 42.4
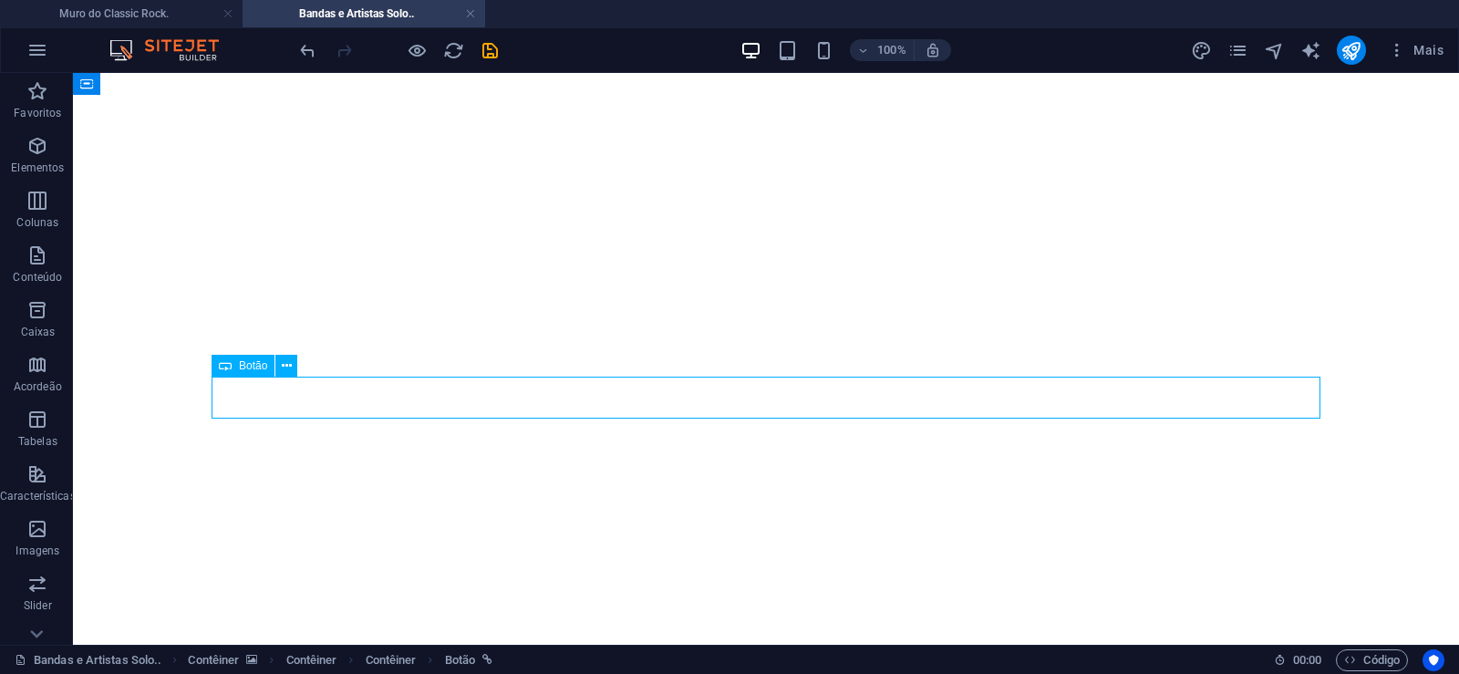
select select "px"
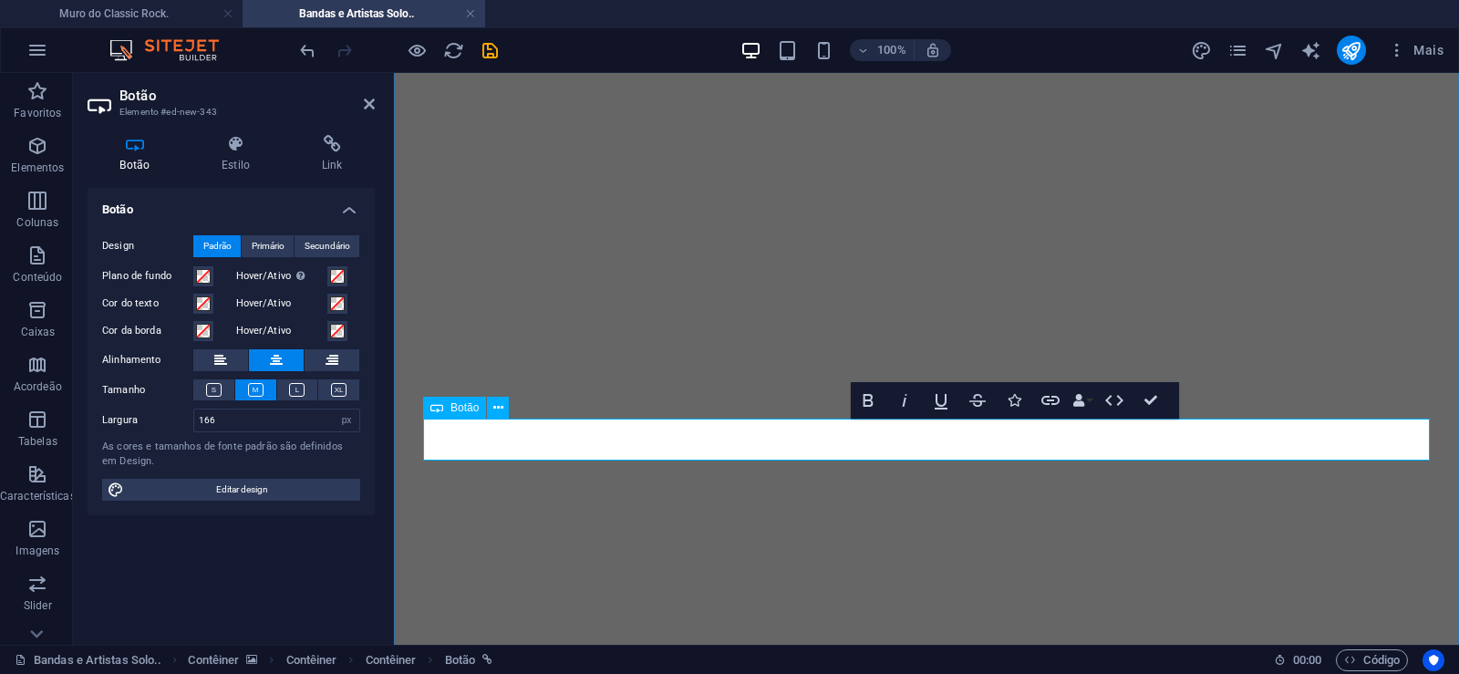
drag, startPoint x: 966, startPoint y: 437, endPoint x: 840, endPoint y: 437, distance: 126.7
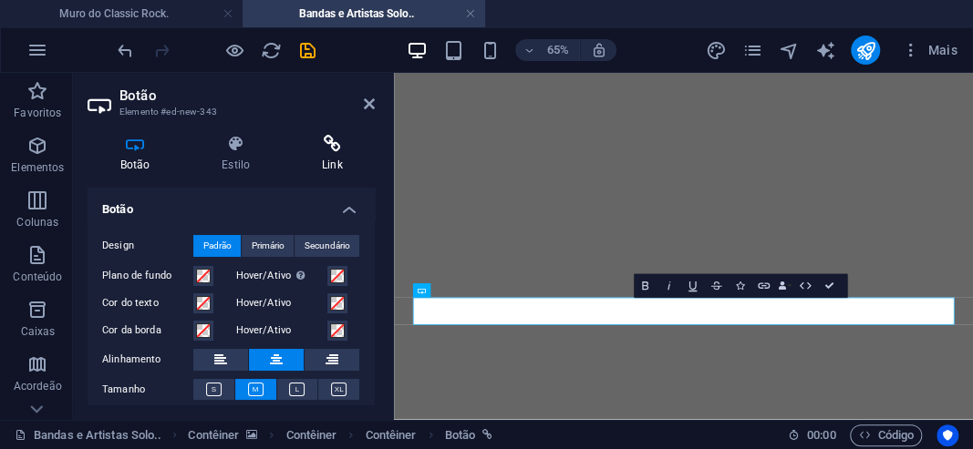
click at [325, 145] on icon at bounding box center [332, 144] width 86 height 18
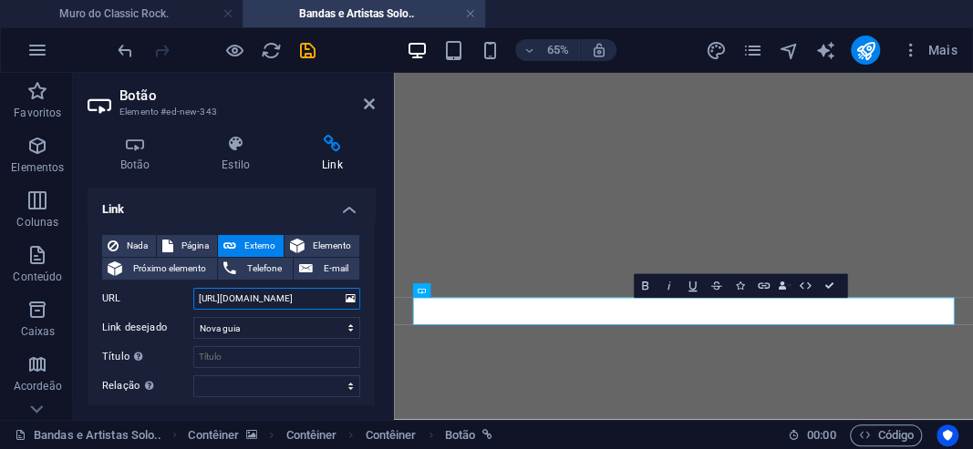
drag, startPoint x: 271, startPoint y: 299, endPoint x: 309, endPoint y: 295, distance: 38.5
click at [309, 295] on input "[URL][DOMAIN_NAME]" at bounding box center [276, 299] width 167 height 22
paste input "pe-machine"
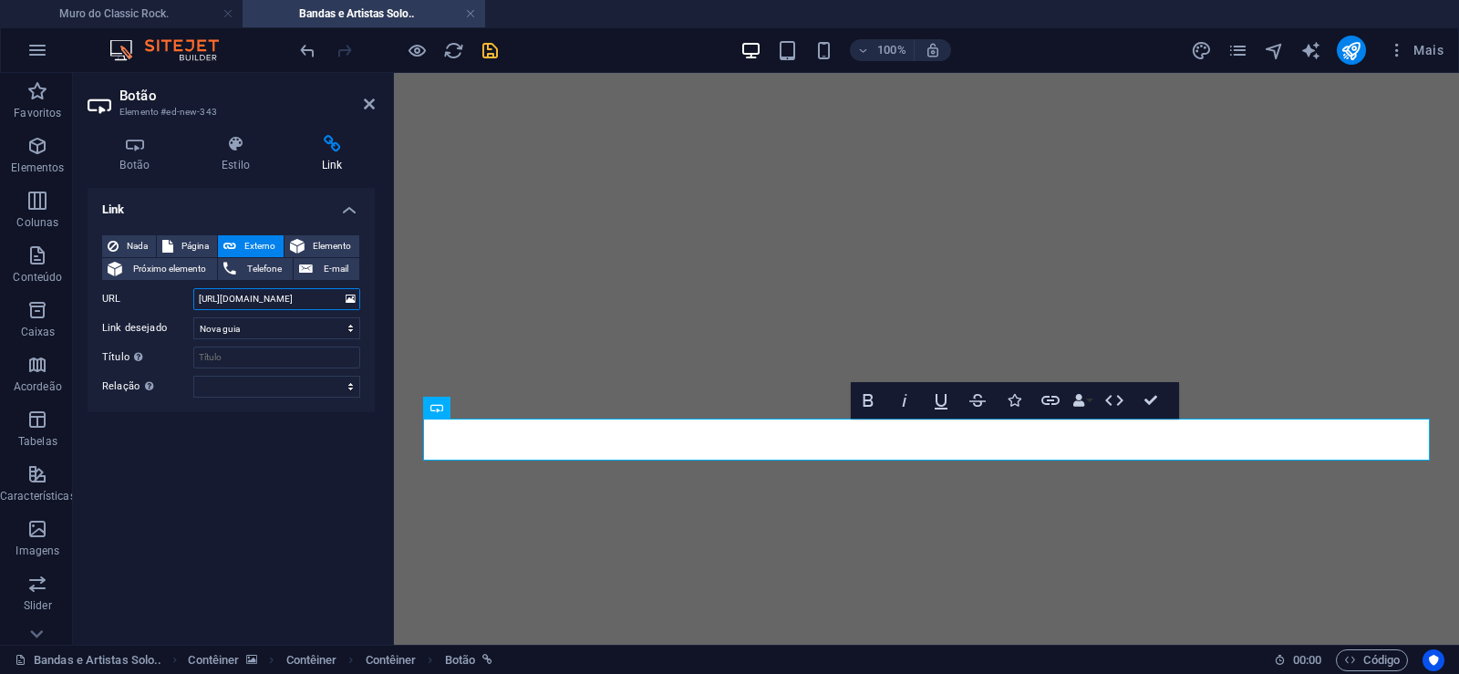
type input "[URL][DOMAIN_NAME]"
click at [489, 44] on icon "save" at bounding box center [490, 50] width 21 height 21
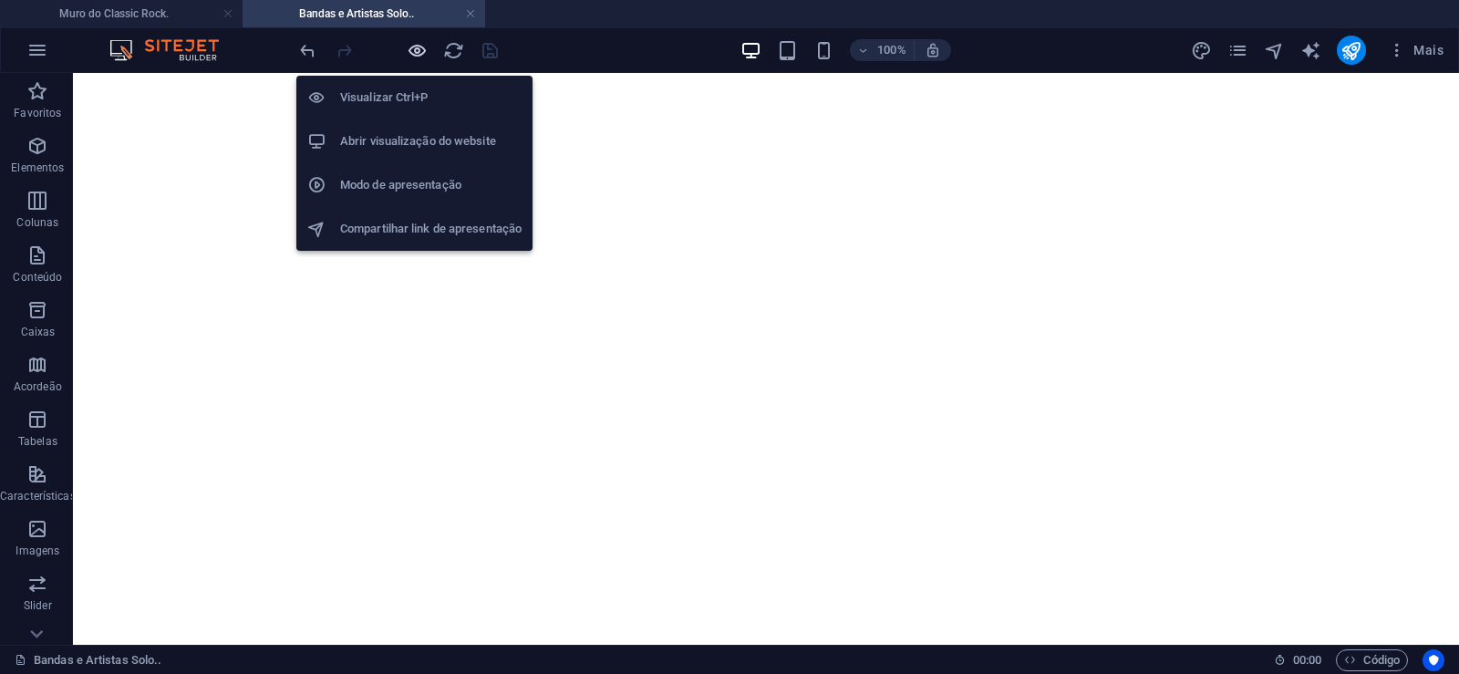
click at [421, 57] on icon "button" at bounding box center [417, 50] width 21 height 21
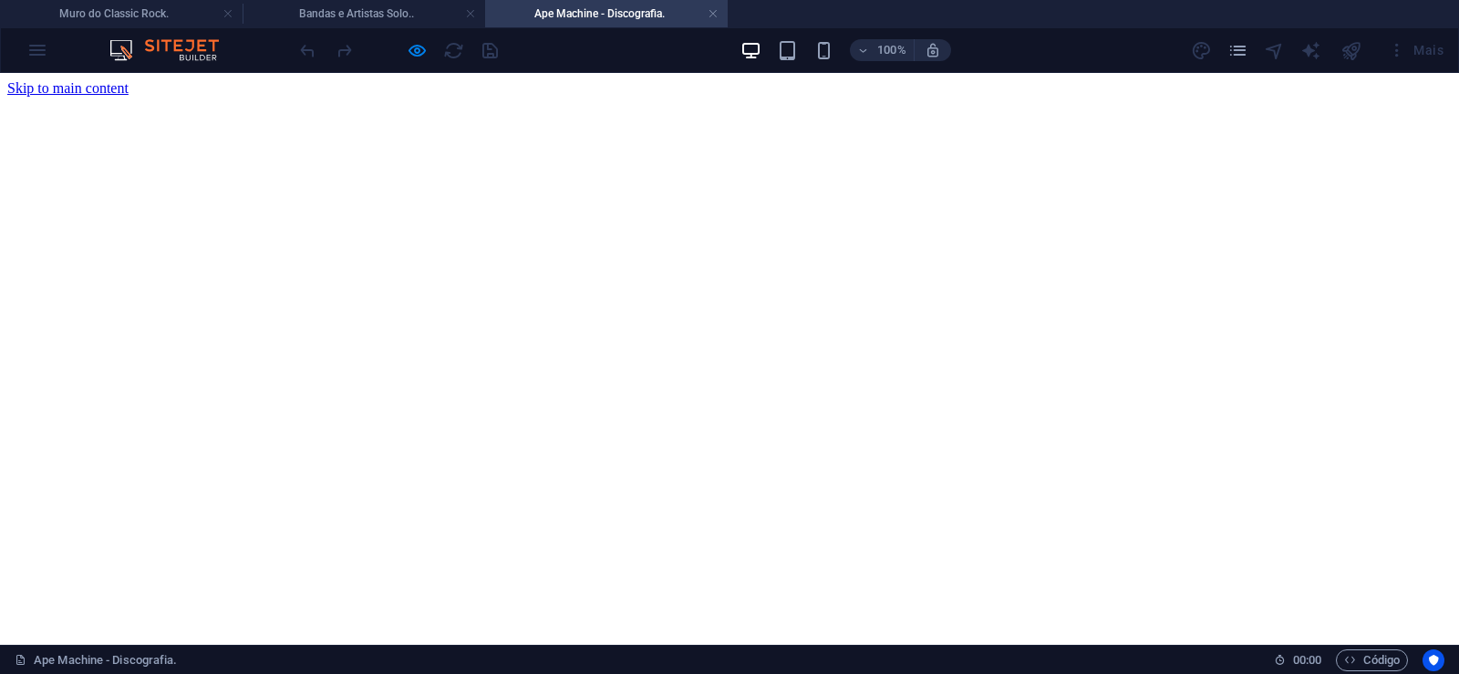
scroll to position [0, 0]
click at [714, 12] on link at bounding box center [713, 13] width 11 height 17
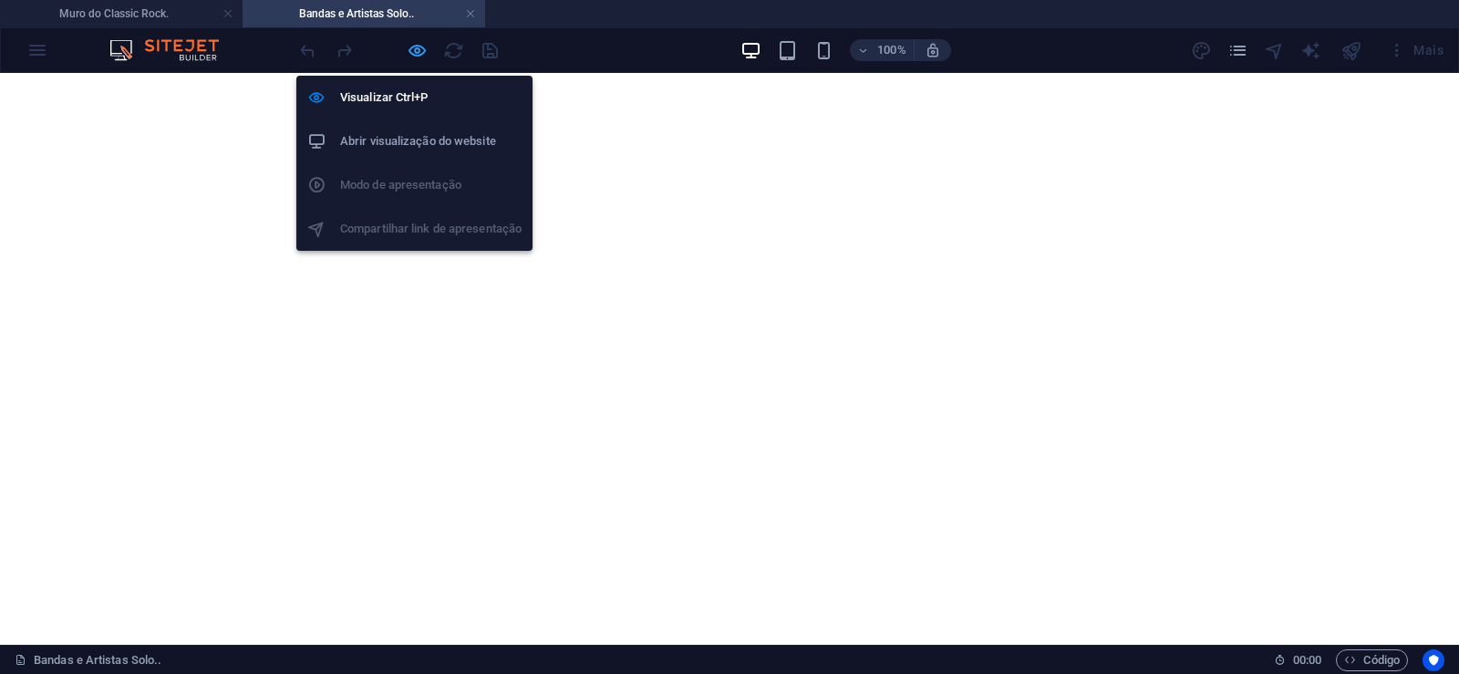
click at [417, 49] on icon "button" at bounding box center [417, 50] width 21 height 21
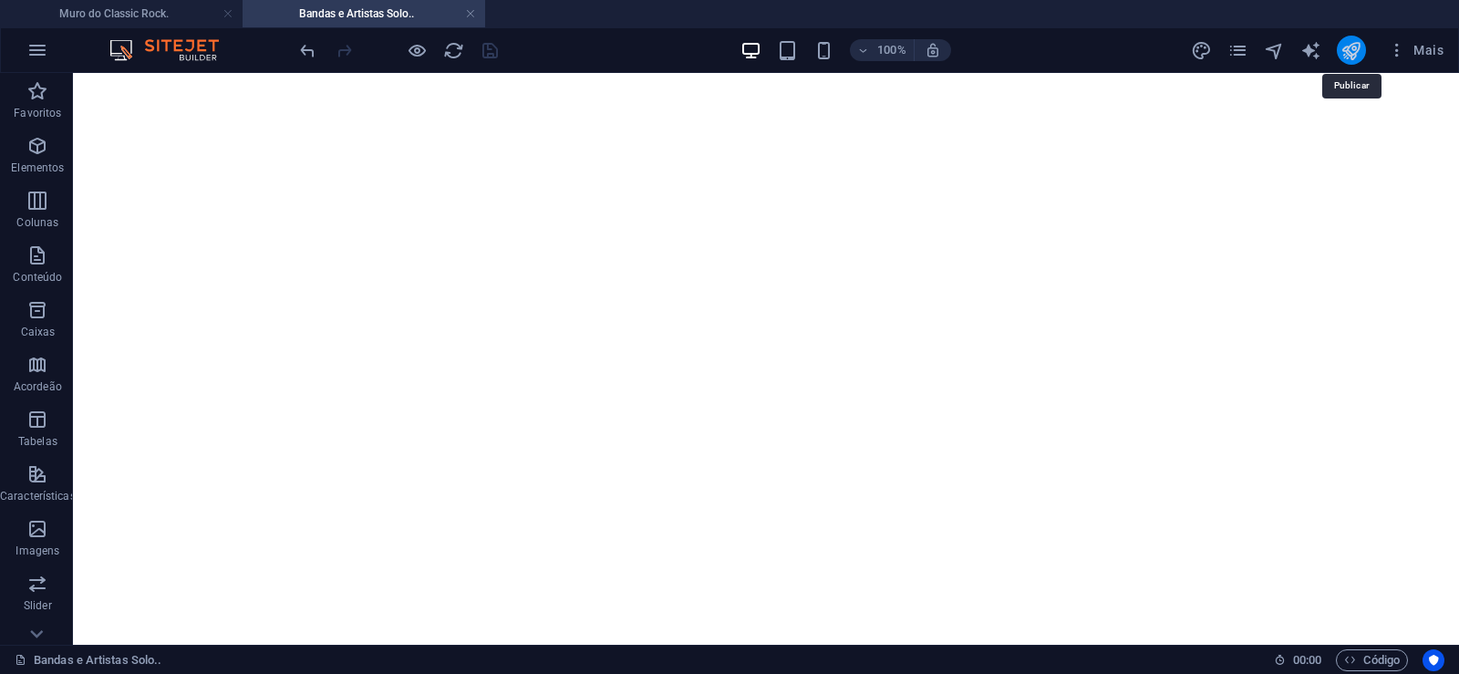
click at [1348, 48] on icon "publish" at bounding box center [1350, 50] width 21 height 21
